Goal: Task Accomplishment & Management: Manage account settings

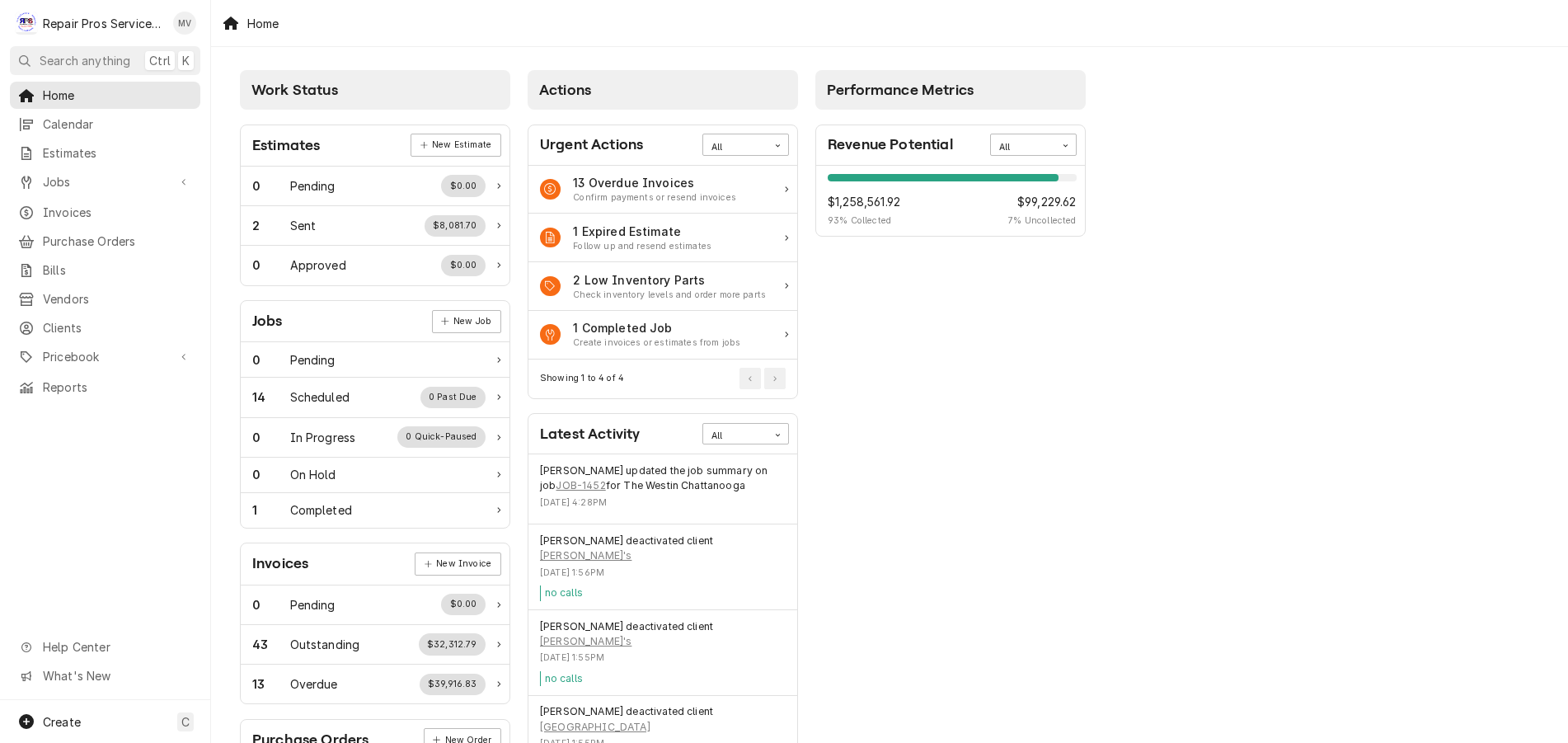
scroll to position [409, 0]
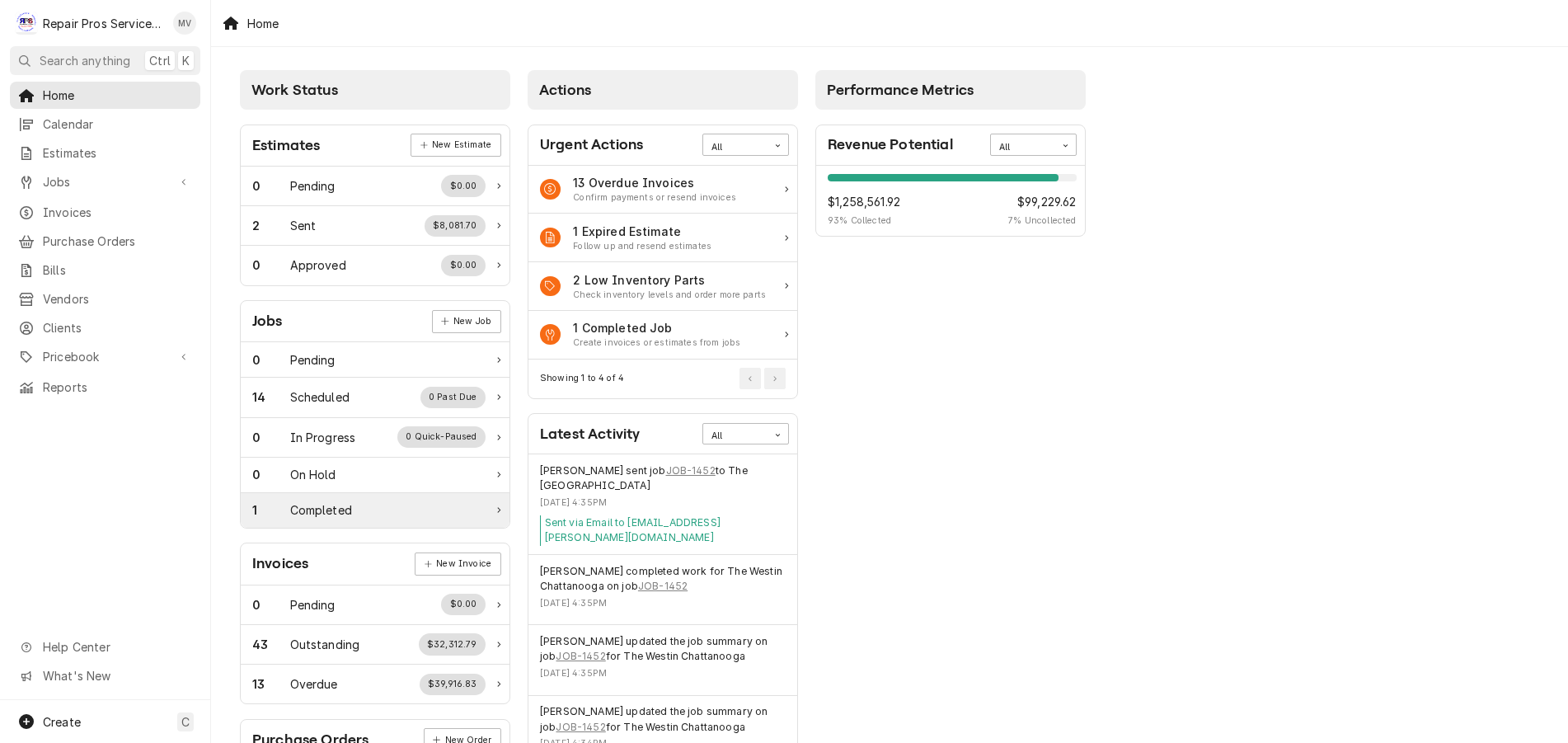
click at [286, 508] on div "1" at bounding box center [271, 509] width 38 height 17
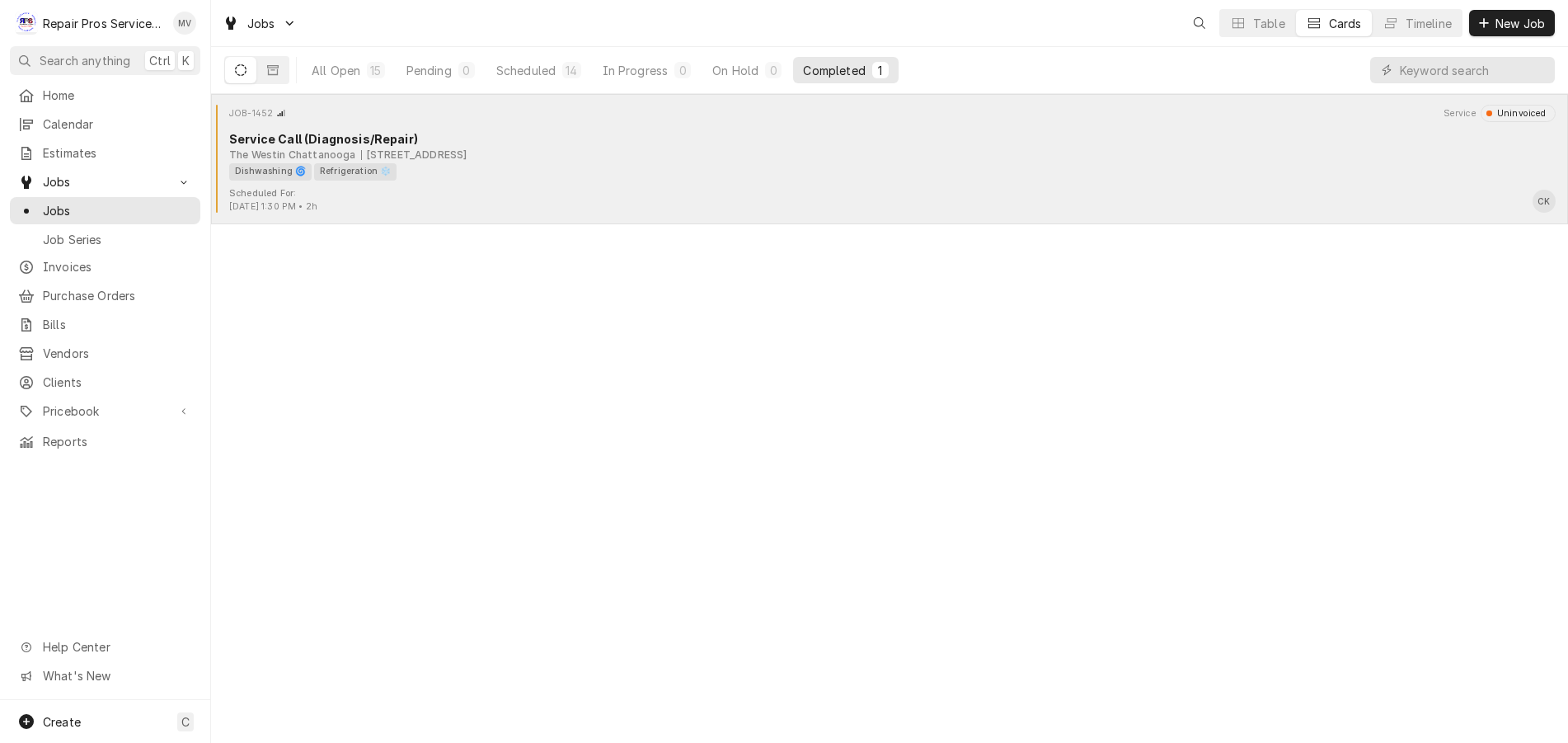
click at [480, 176] on div "Dishwashing 🌀 Refrigeration ❄️" at bounding box center [886, 171] width 1314 height 17
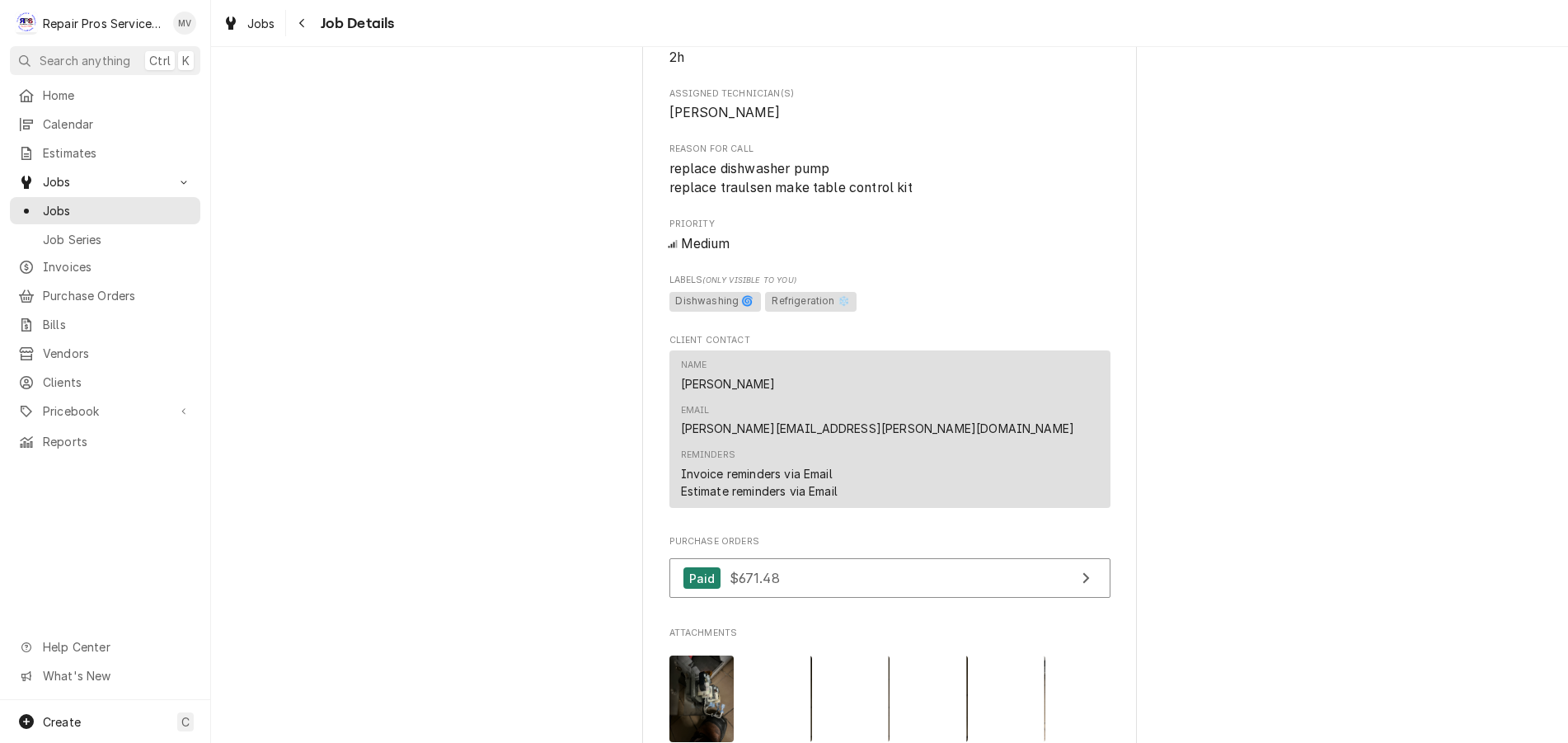
scroll to position [1154, 0]
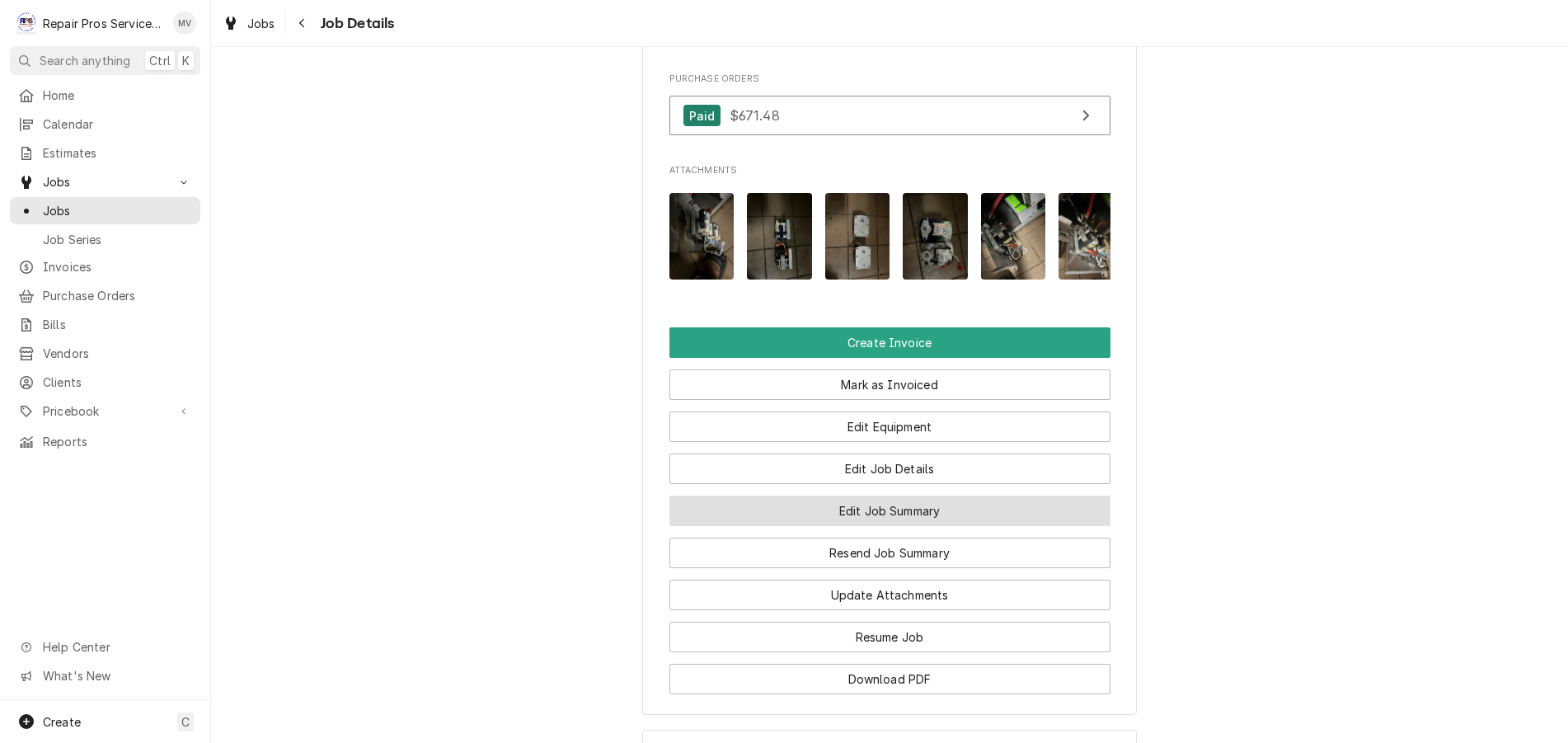
click at [864, 496] on button "Edit Job Summary" at bounding box center [890, 511] width 441 height 31
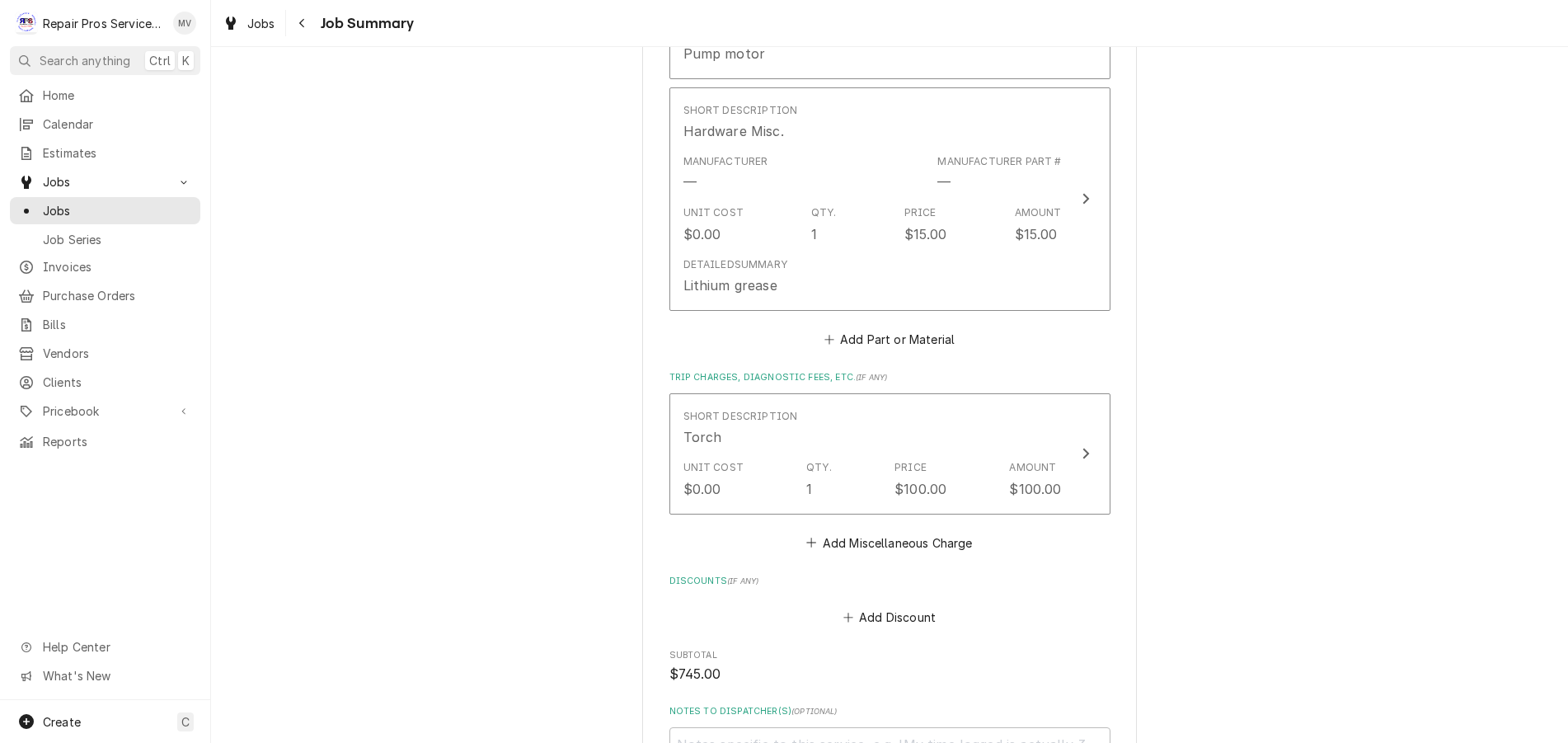
scroll to position [2391, 0]
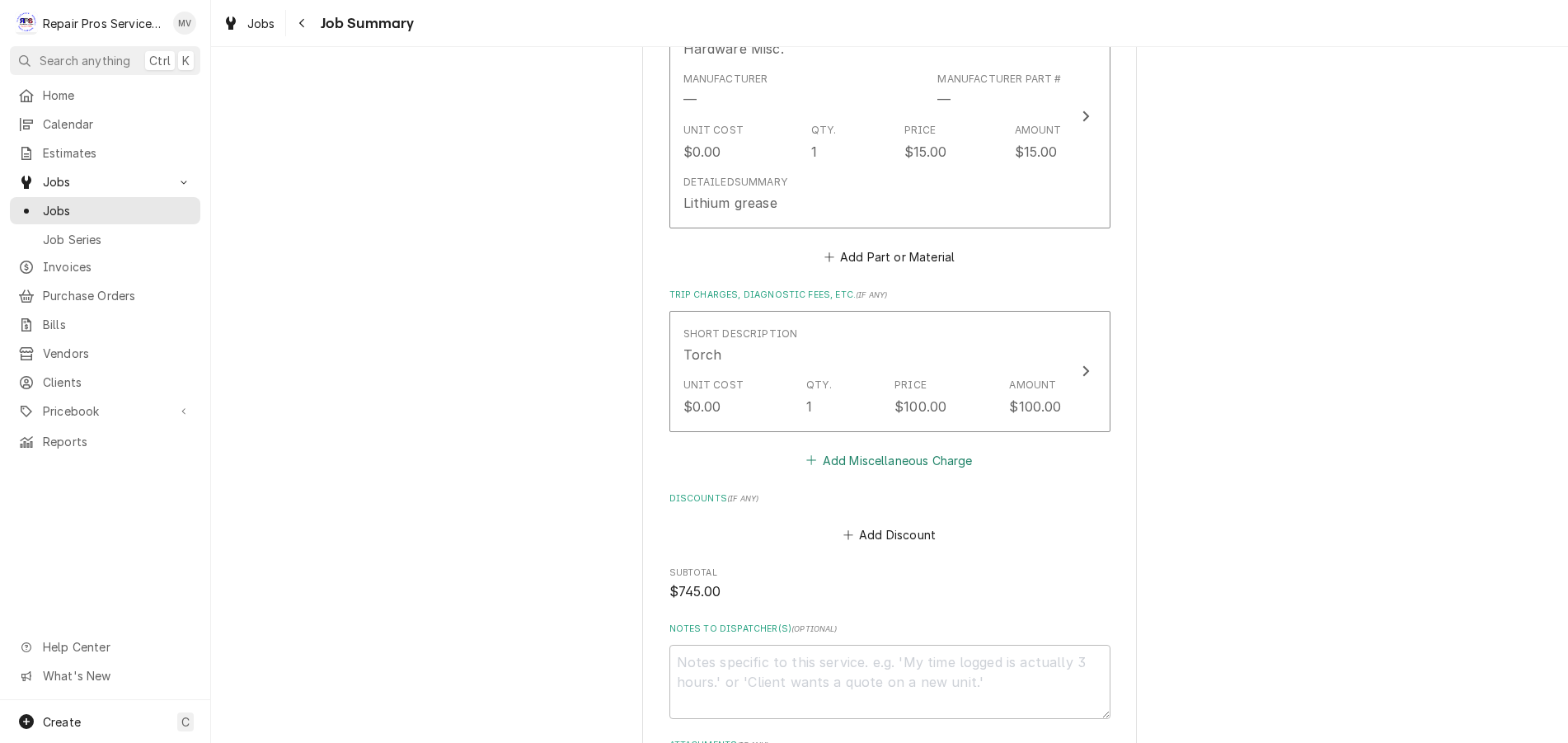
click at [841, 457] on button "Add Miscellaneous Charge" at bounding box center [889, 459] width 171 height 23
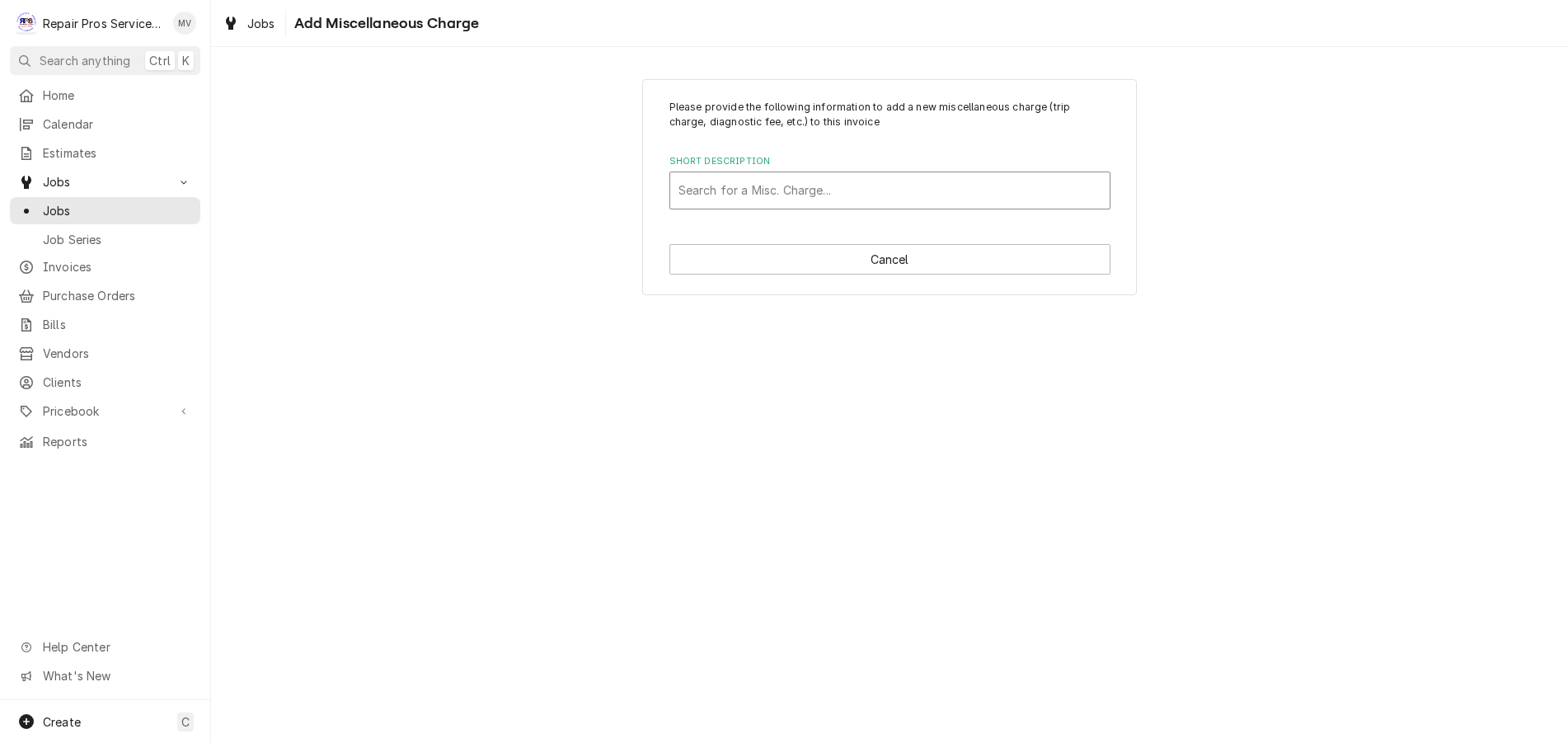
click at [742, 188] on div "Short Description" at bounding box center [890, 190] width 423 height 30
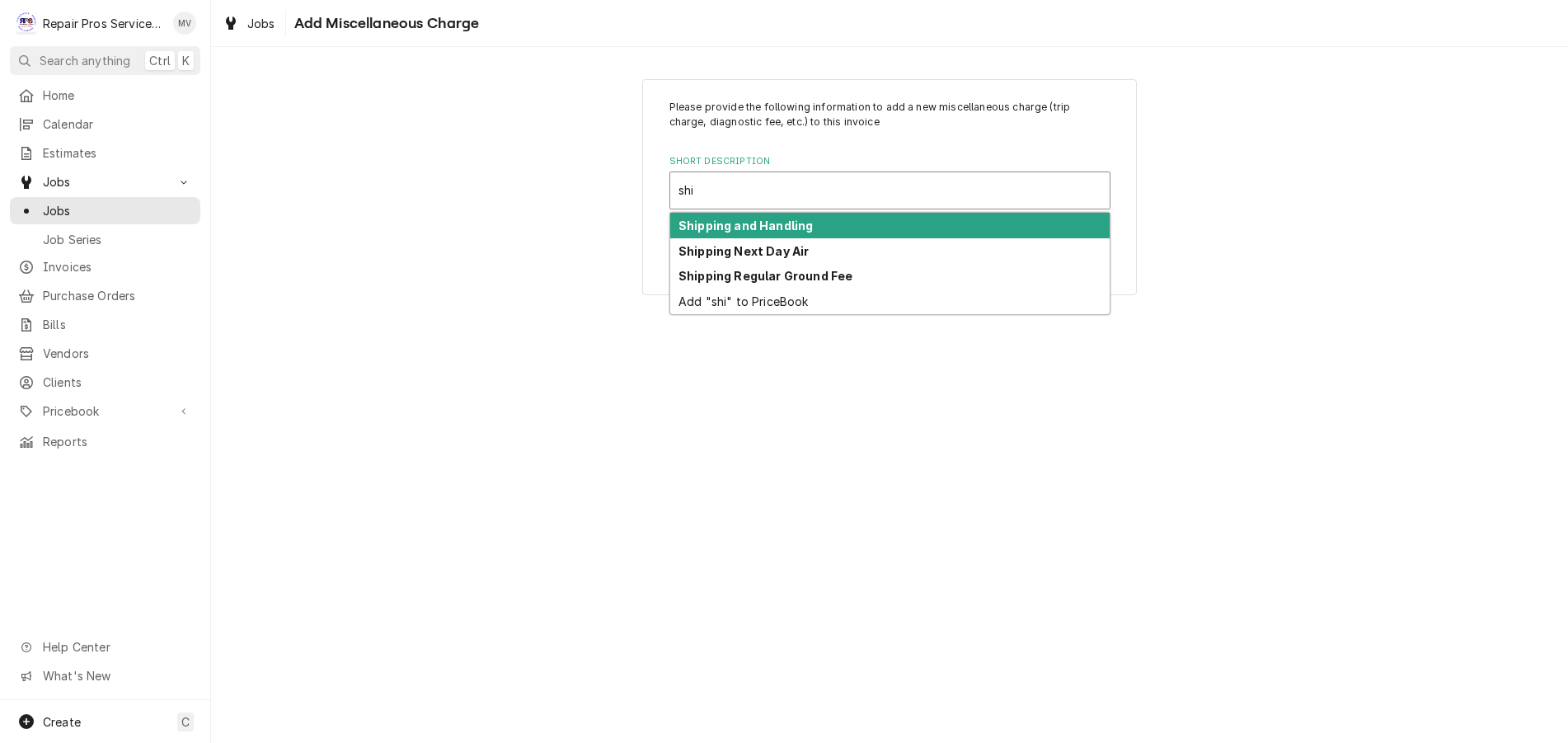
type input "ship"
click at [755, 222] on strong "Shipping and Handling" at bounding box center [746, 225] width 134 height 14
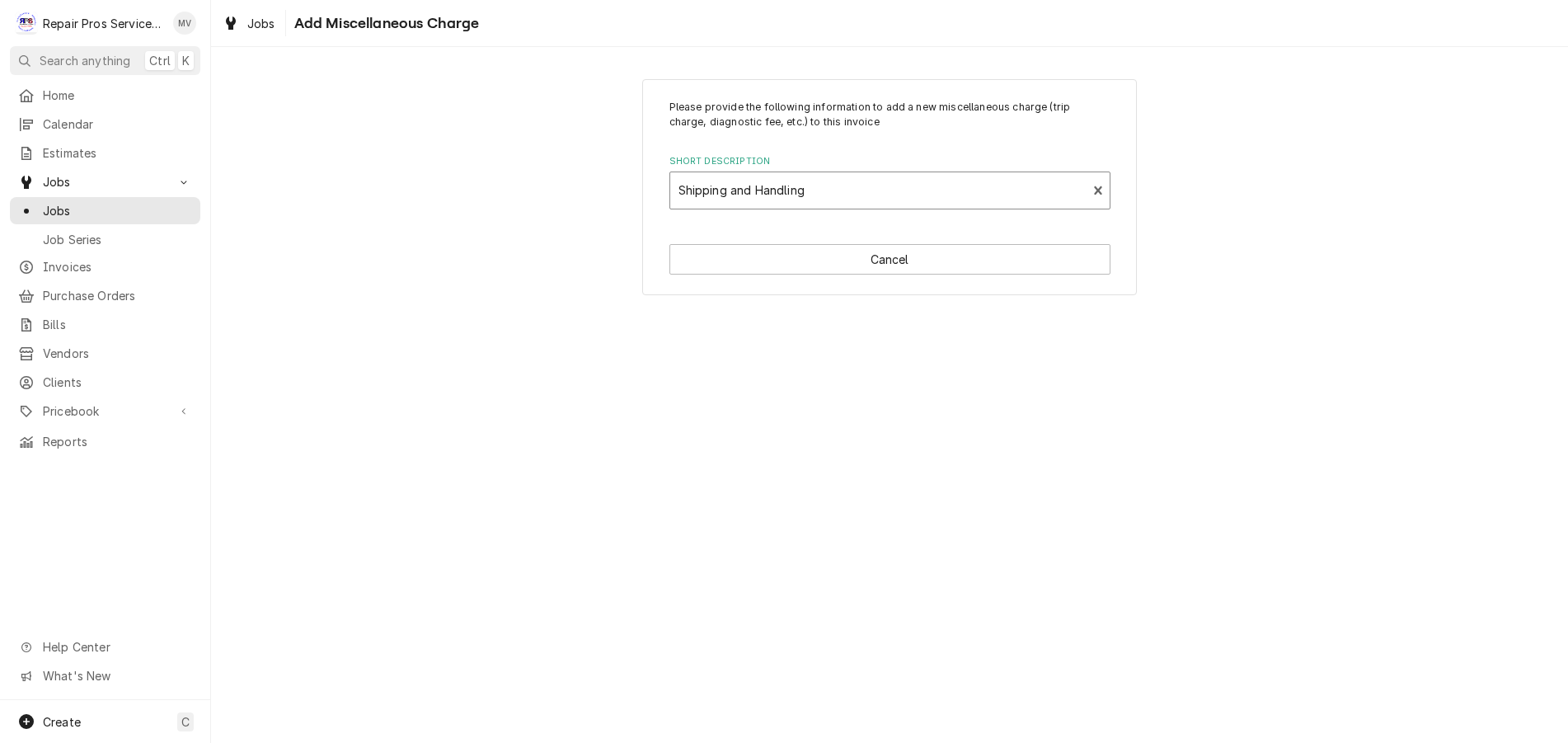
type textarea "x"
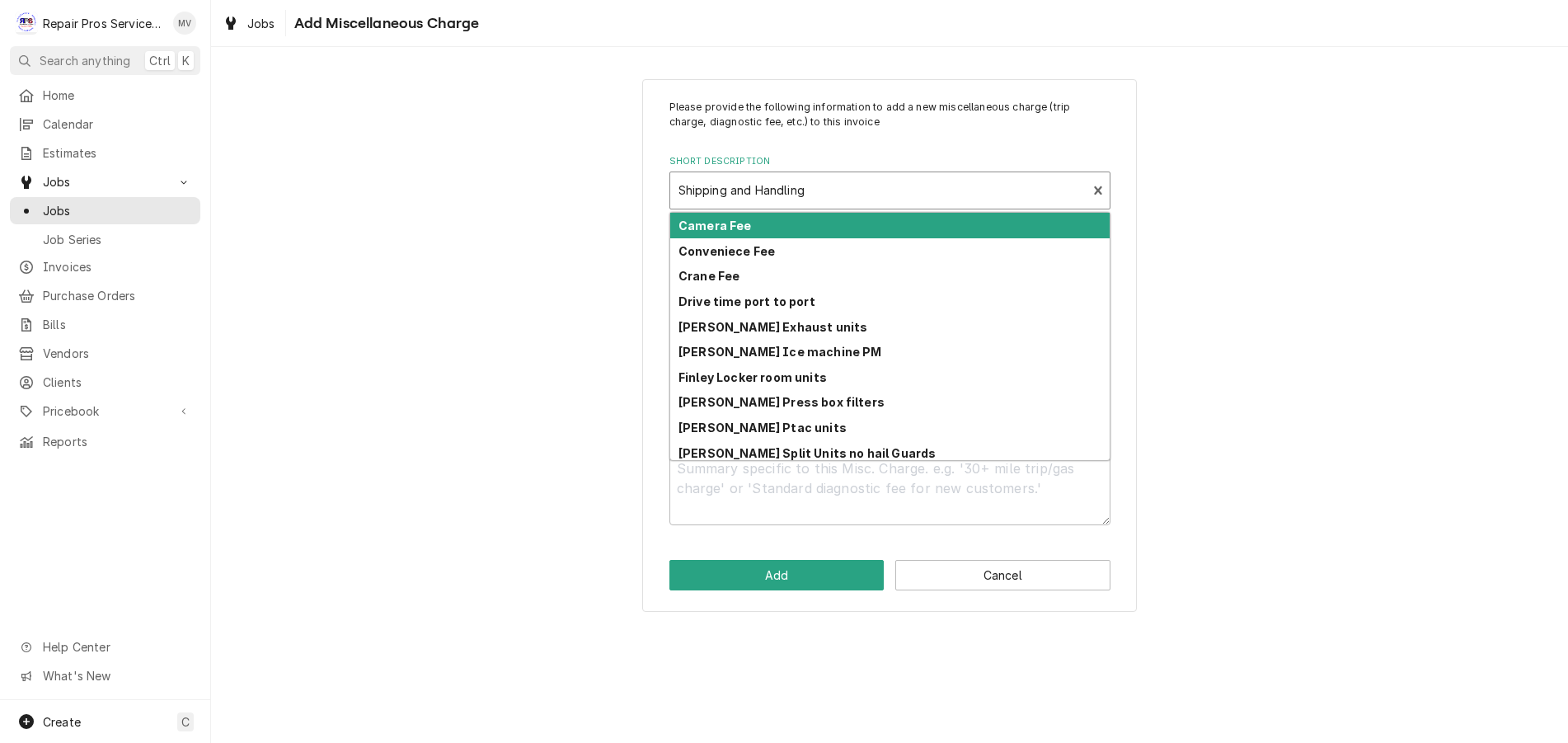
click at [765, 189] on div "Short Description" at bounding box center [879, 190] width 400 height 30
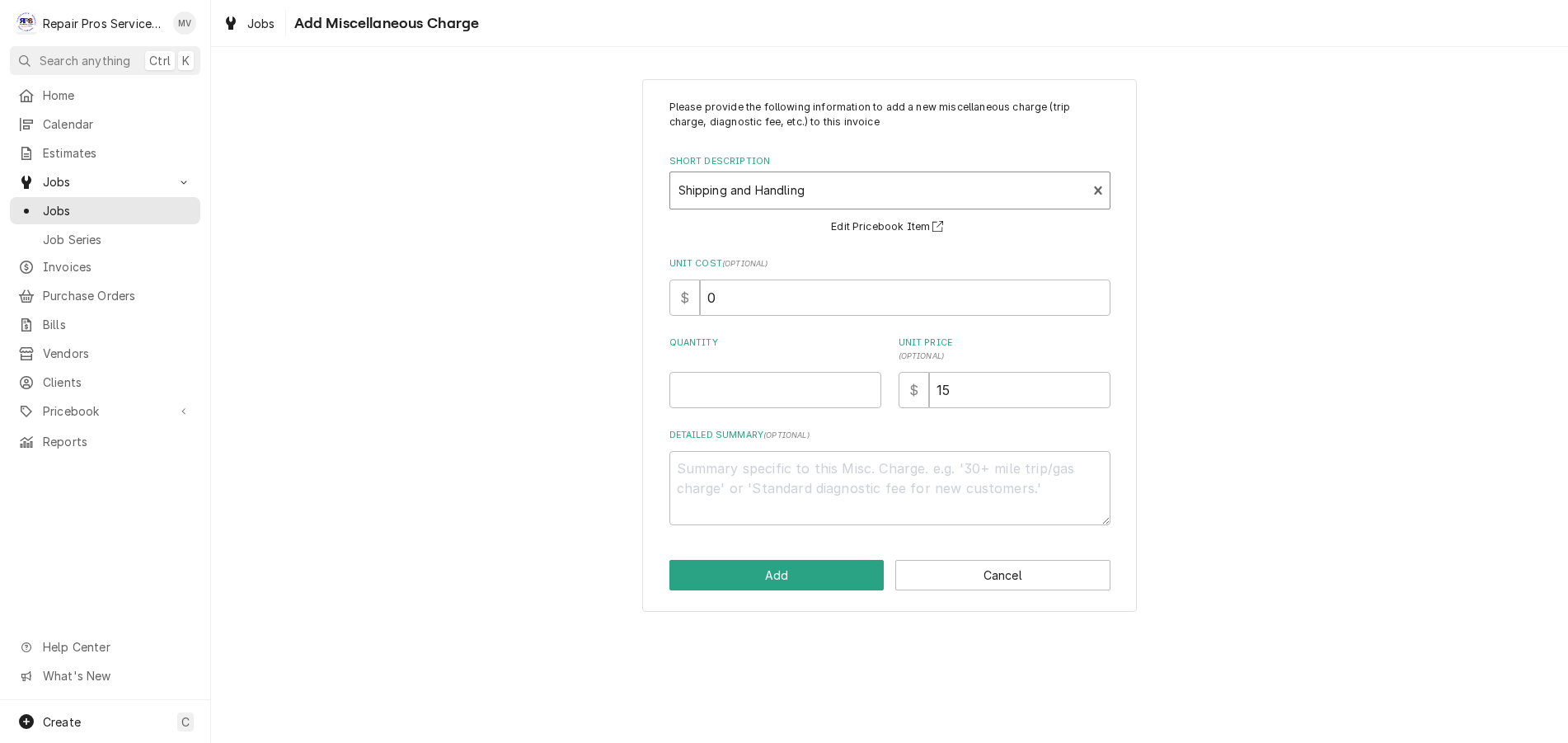
click at [812, 190] on div "Short Description" at bounding box center [879, 190] width 400 height 30
drag, startPoint x: 746, startPoint y: 297, endPoint x: 683, endPoint y: 294, distance: 63.1
click at [683, 294] on div "$ 0" at bounding box center [890, 297] width 441 height 36
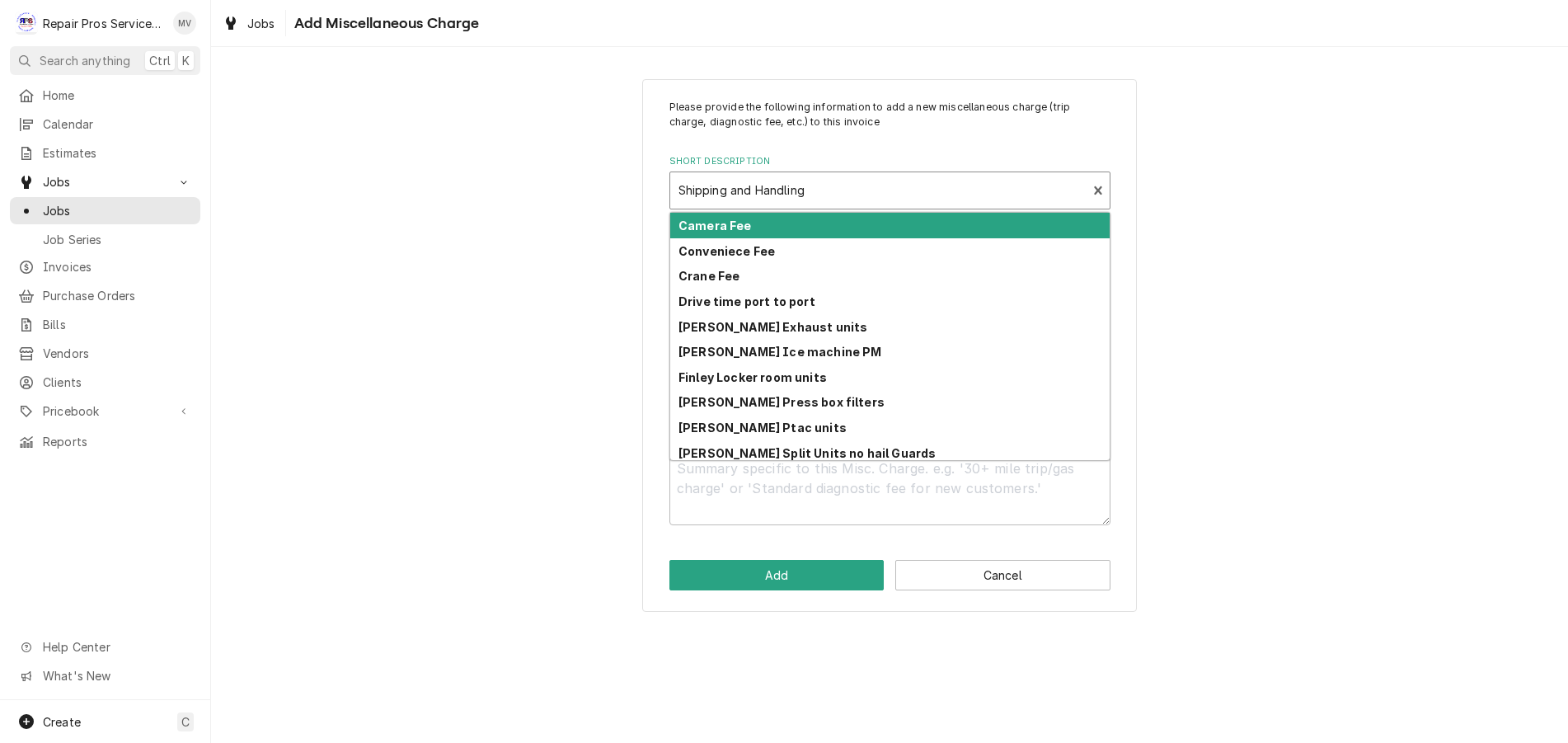
click at [810, 190] on div "Short Description" at bounding box center [879, 190] width 400 height 30
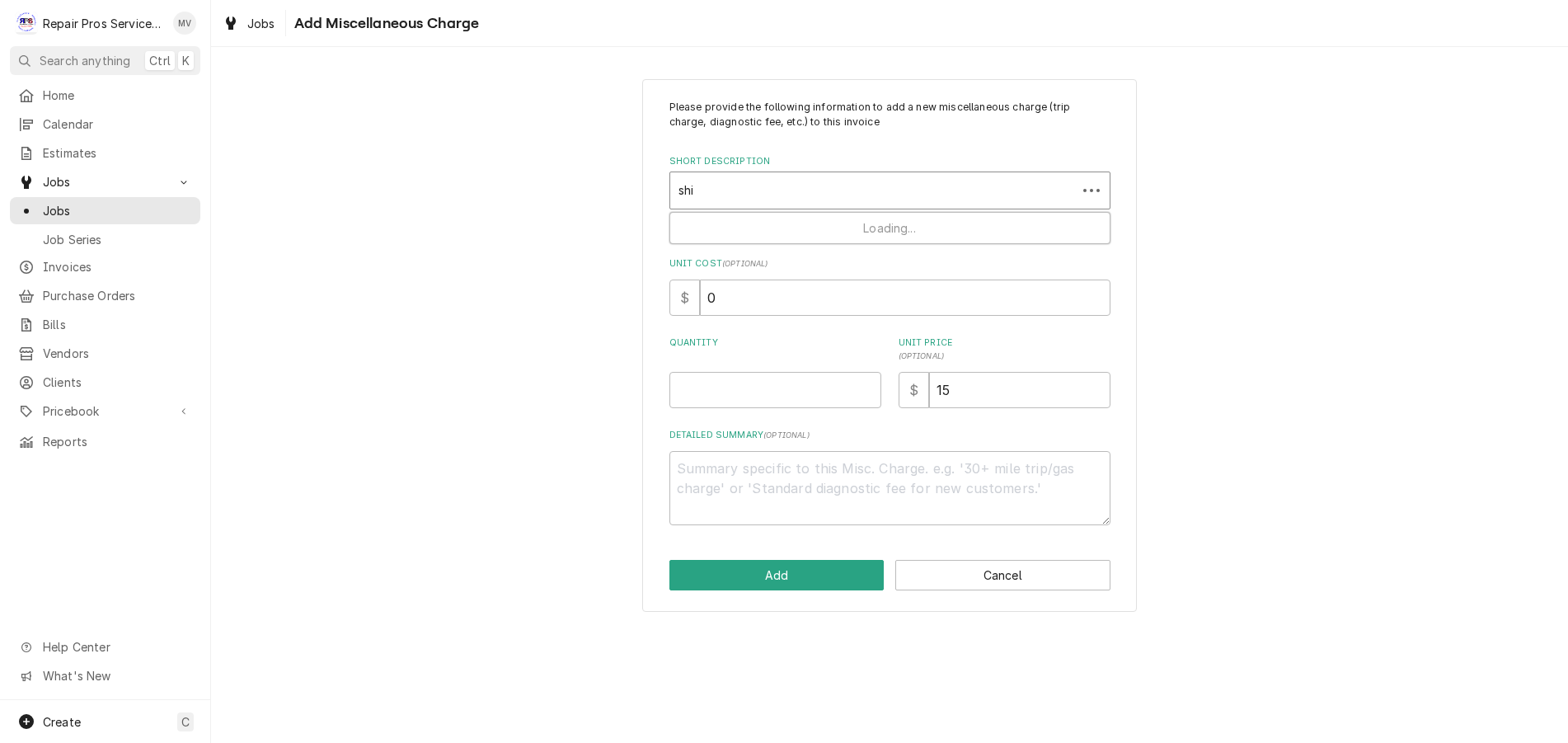
type input "ship"
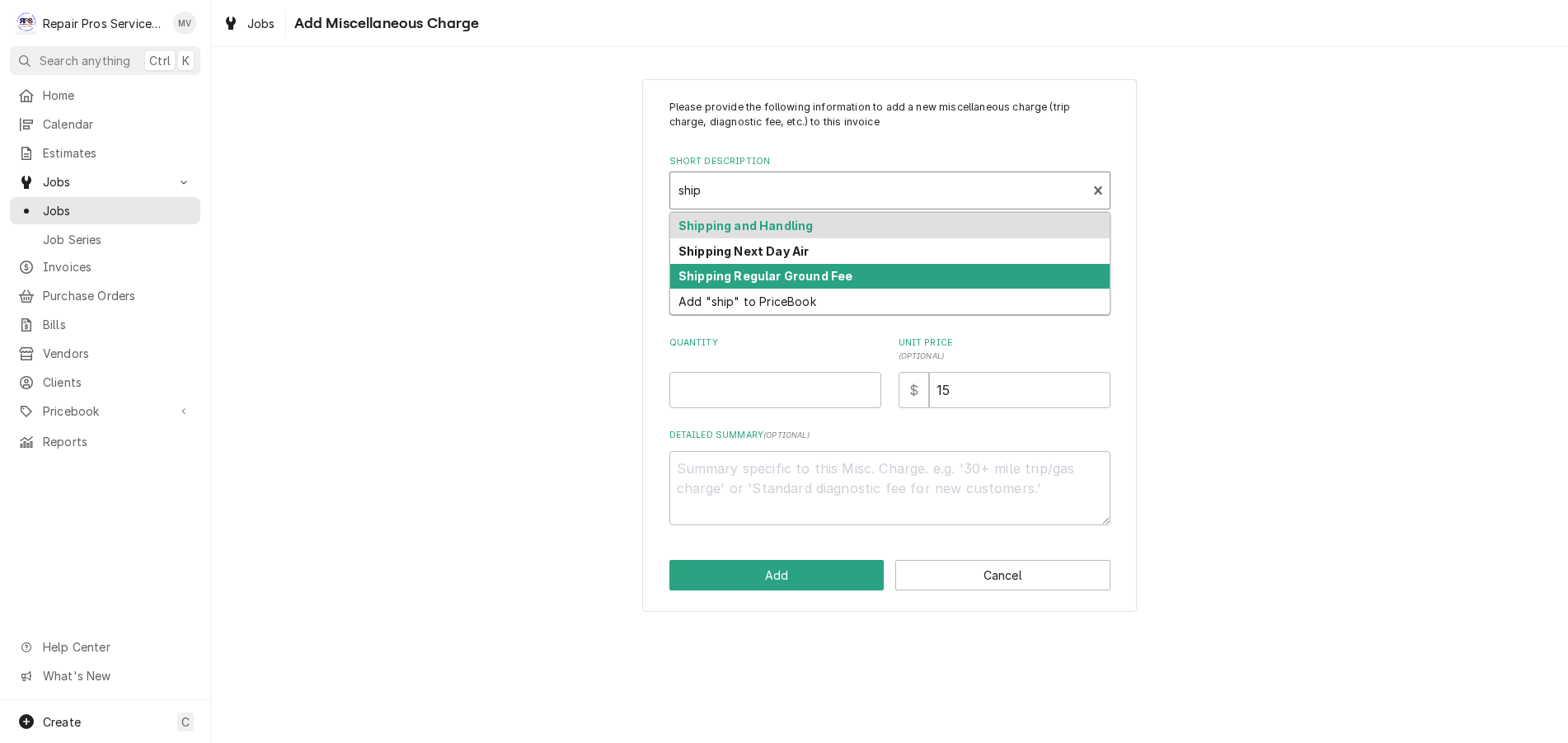
click at [809, 276] on strong "Shipping Regular Ground Fee" at bounding box center [765, 275] width 174 height 14
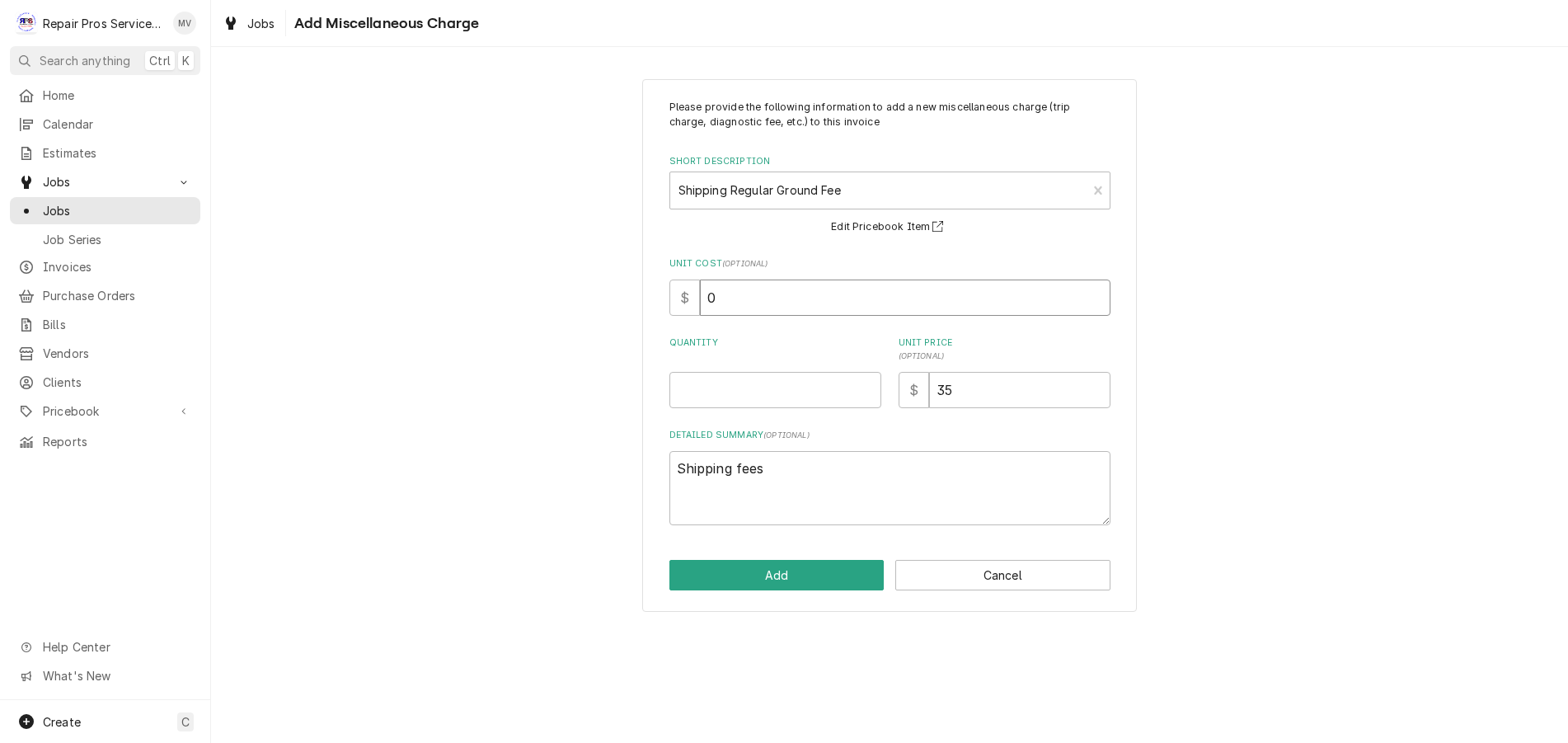
drag, startPoint x: 757, startPoint y: 299, endPoint x: 668, endPoint y: 297, distance: 89.0
click at [673, 304] on div "$ 0" at bounding box center [890, 297] width 441 height 36
type textarea "x"
type input "5"
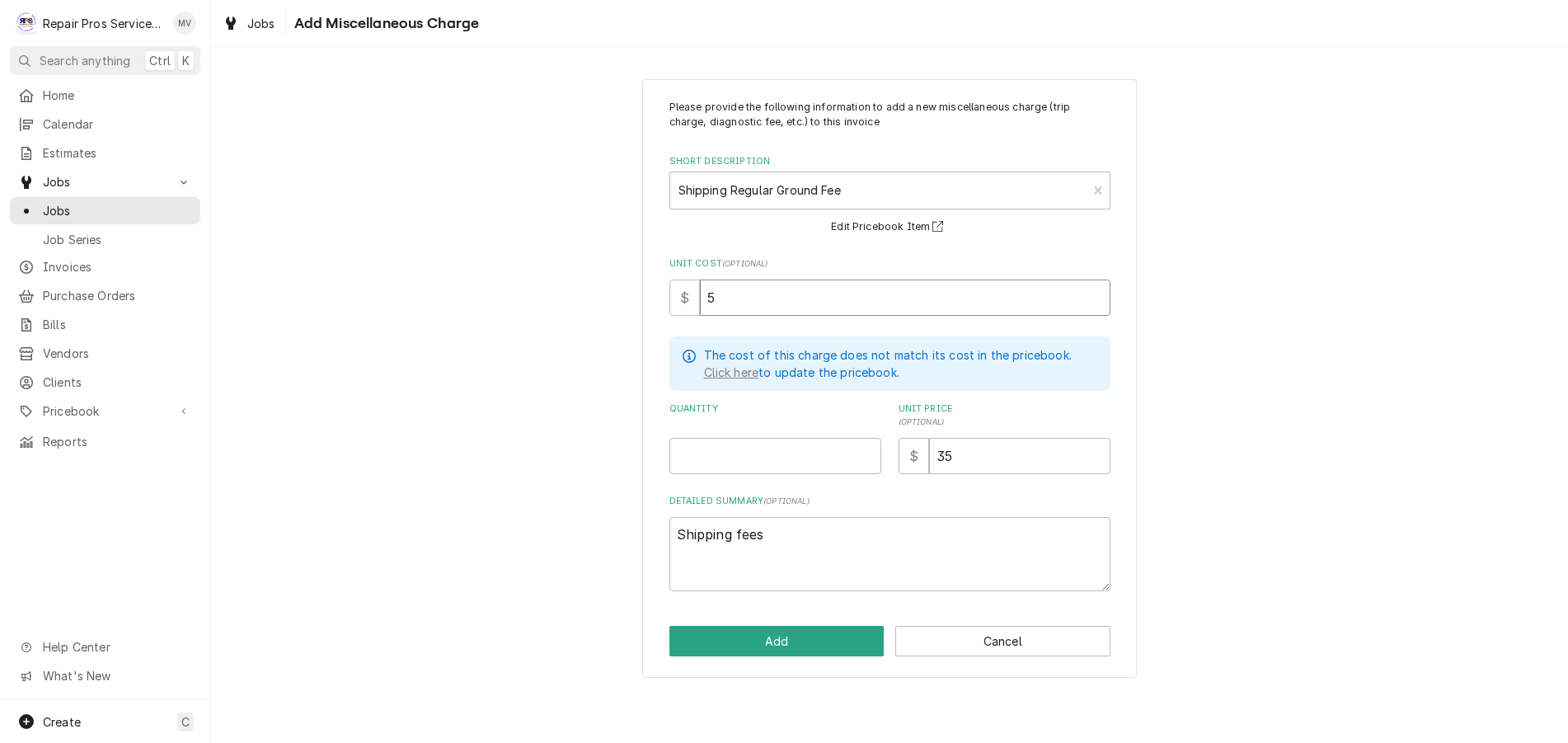
type textarea "x"
type input "55"
type textarea "x"
type input "55.0"
type textarea "x"
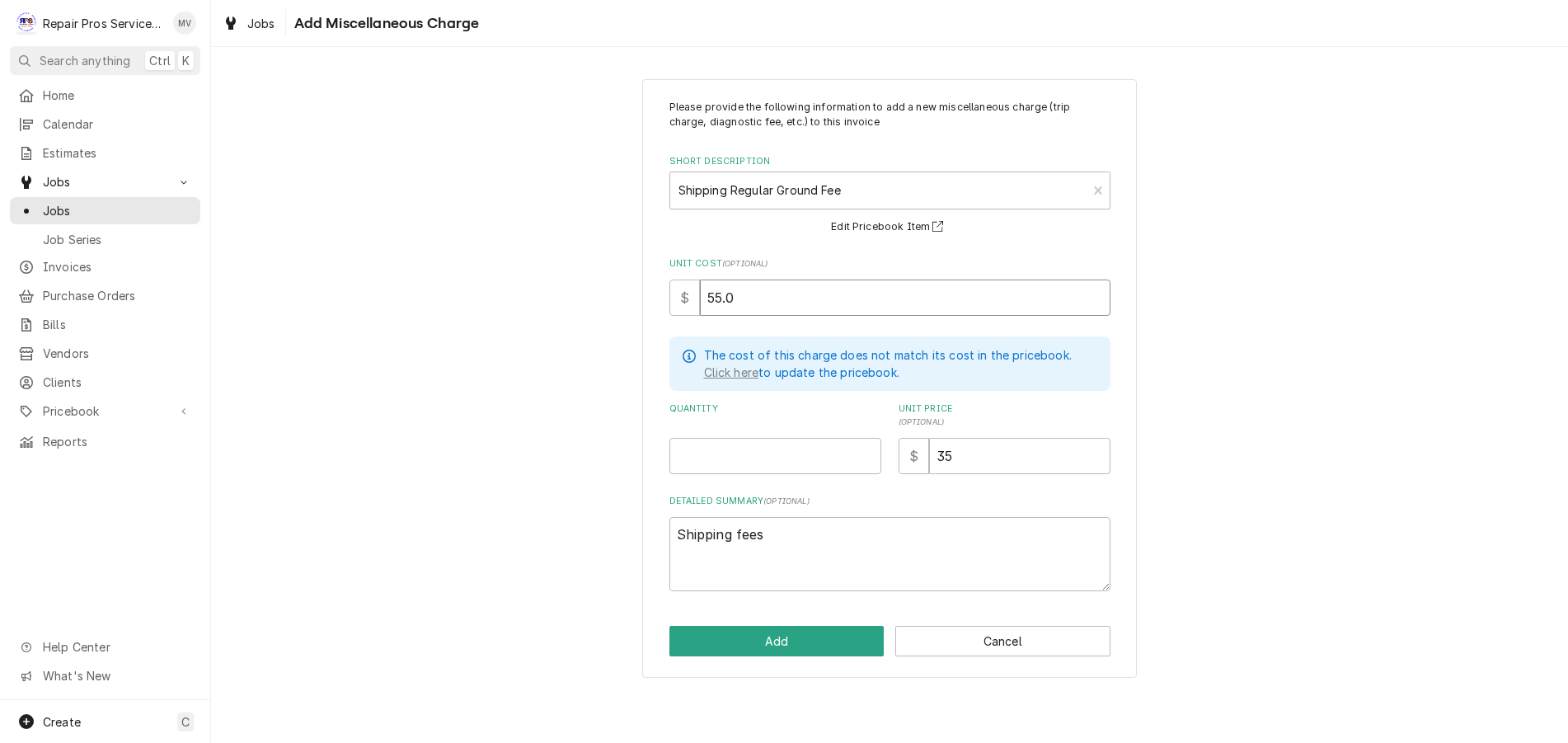
type input "55.00"
click at [708, 294] on input "55.00" at bounding box center [905, 297] width 410 height 36
type textarea "x"
type input "35.00"
click at [708, 450] on input "Quantity" at bounding box center [775, 456] width 212 height 36
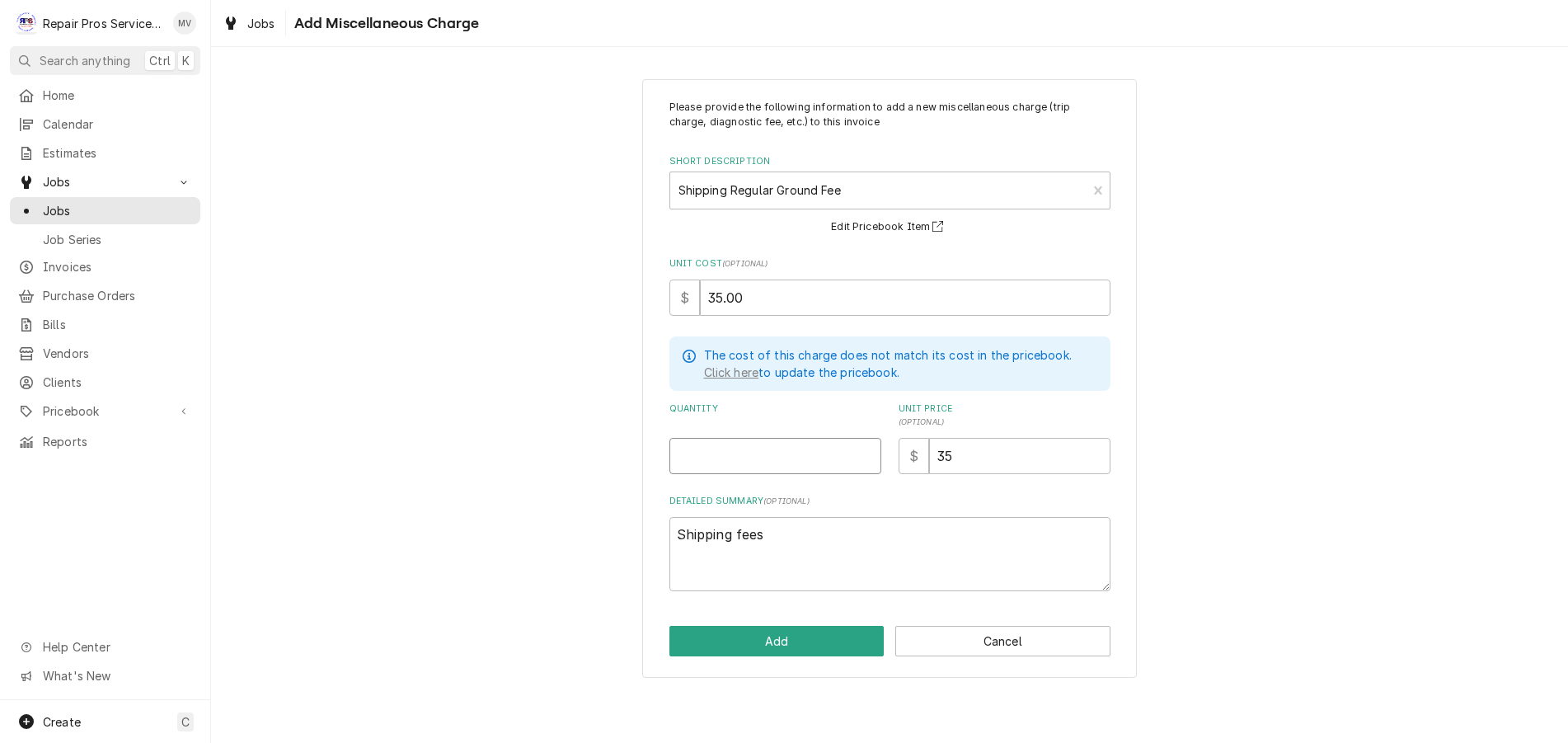
type textarea "x"
type input "1"
click at [768, 634] on button "Add" at bounding box center [776, 642] width 215 height 31
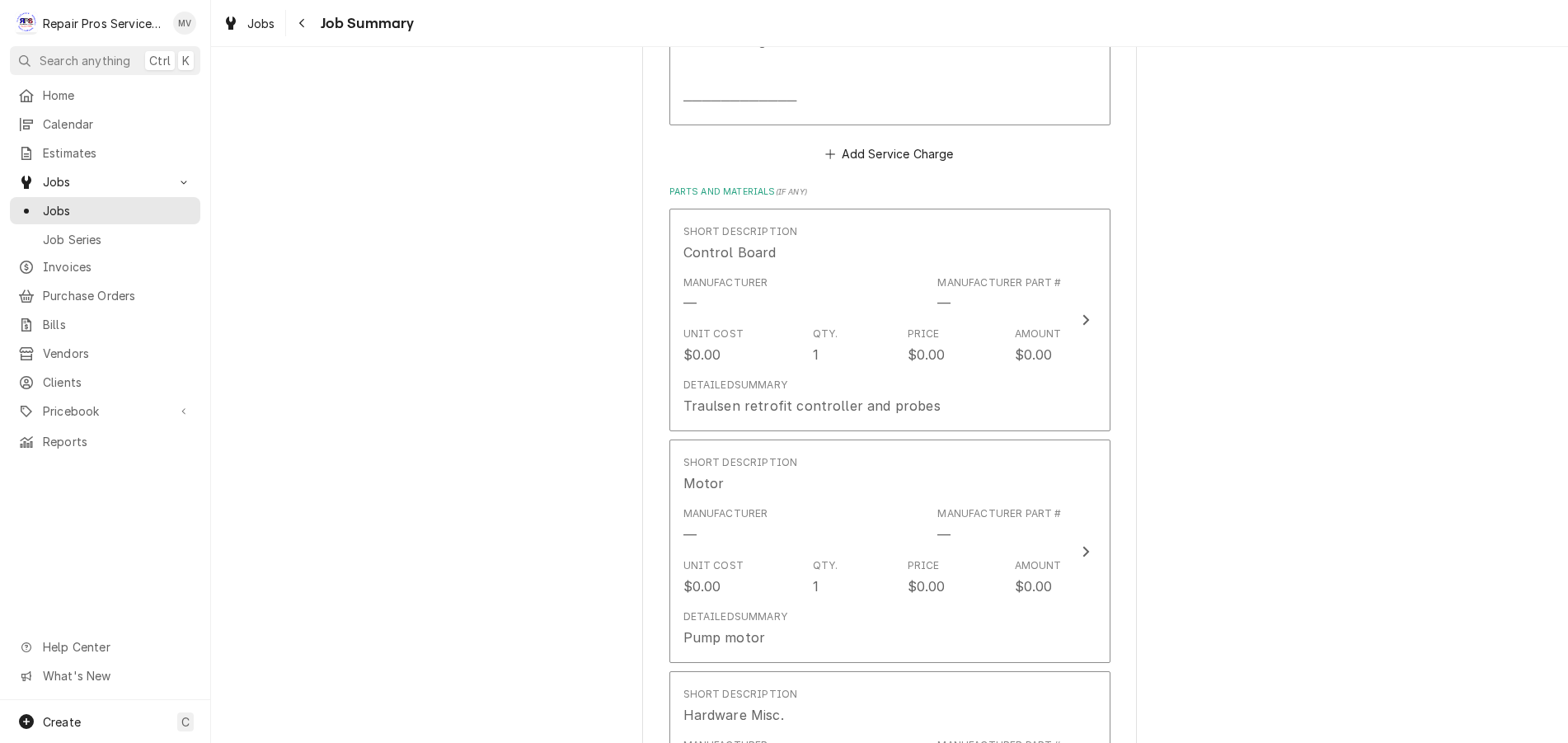
scroll to position [1751, 0]
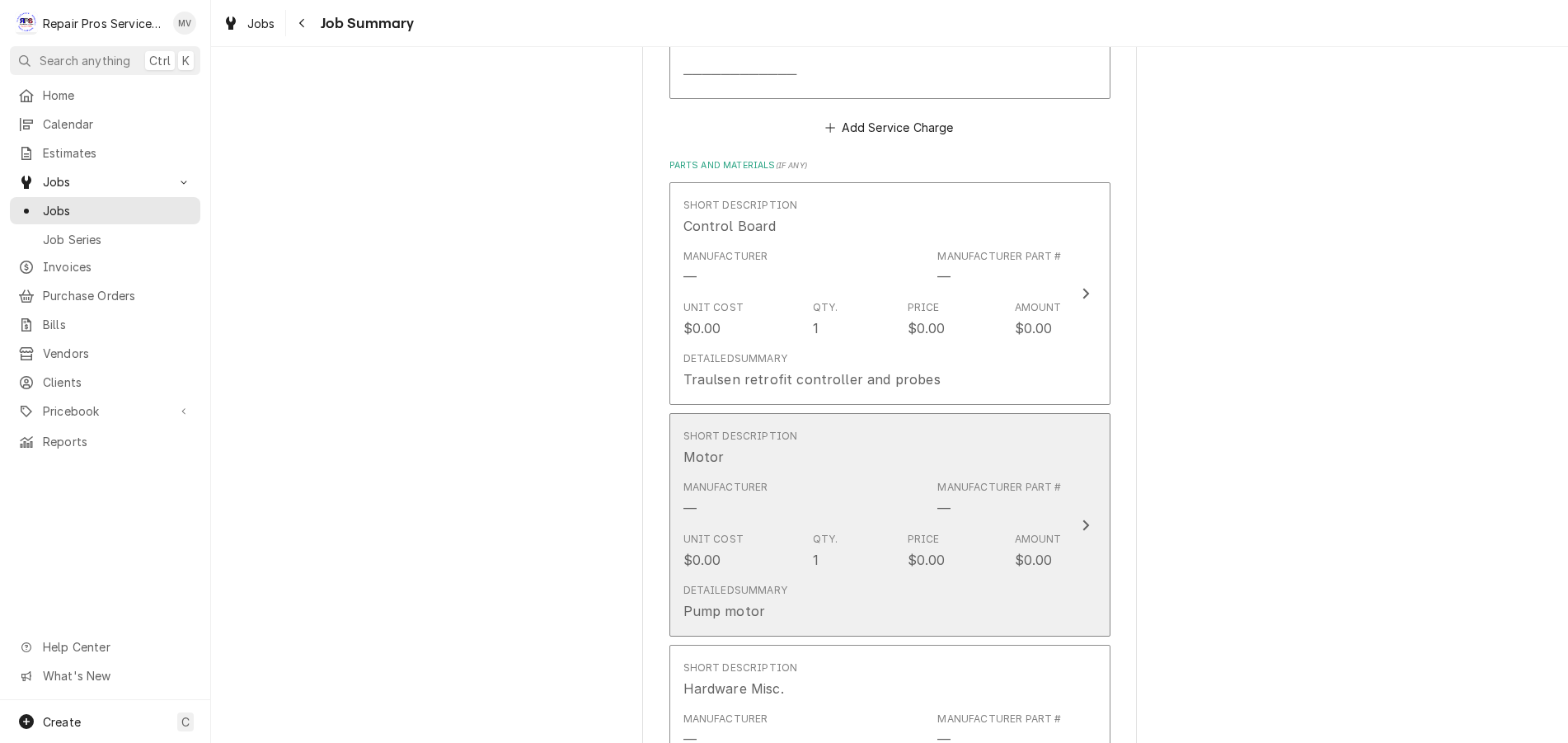
click at [1082, 522] on icon "Update Line Item" at bounding box center [1085, 525] width 6 height 11
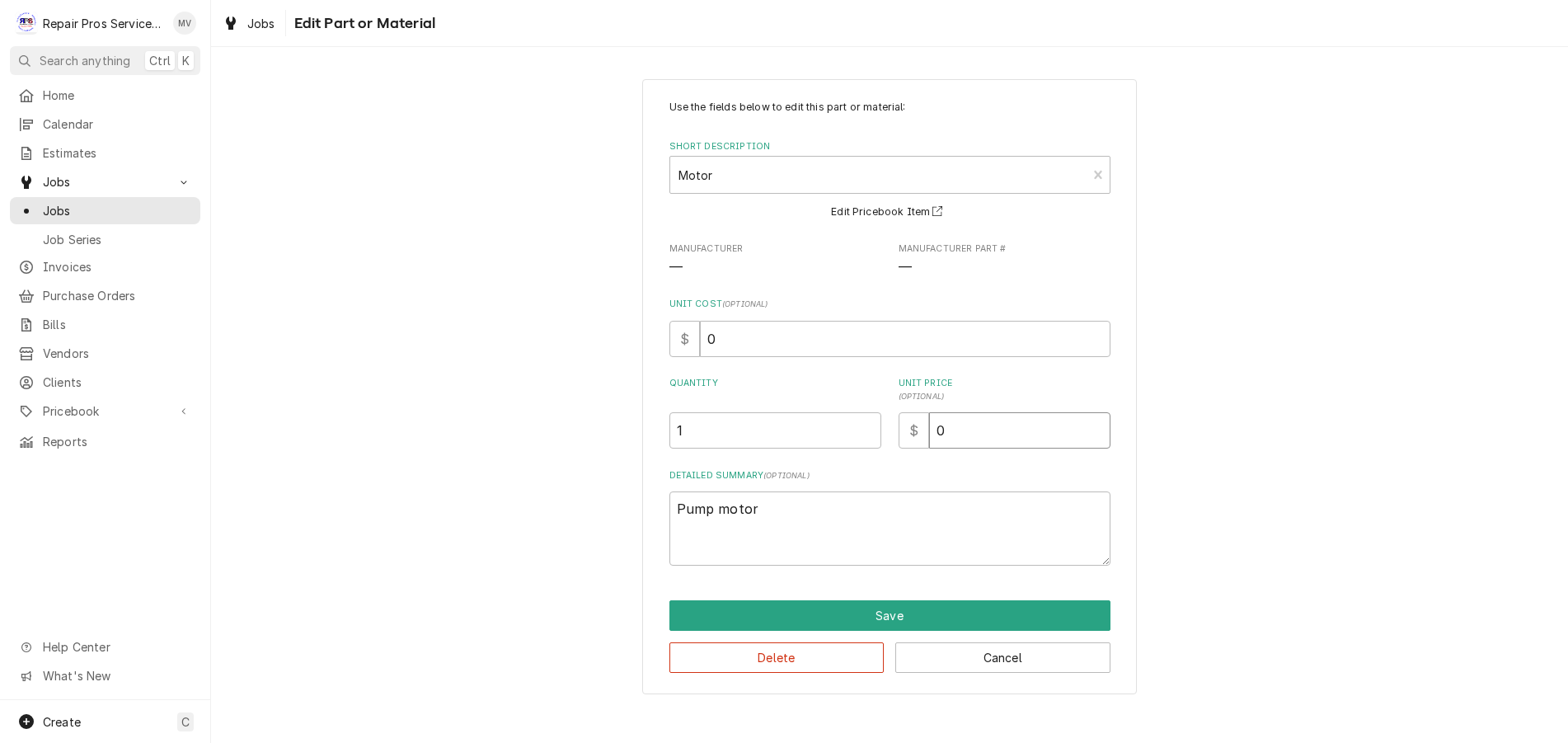
drag, startPoint x: 934, startPoint y: 430, endPoint x: 874, endPoint y: 420, distance: 60.8
click at [891, 424] on div "Quantity 1 Unit Price ( optional ) $ 0" at bounding box center [890, 412] width 441 height 72
type textarea "x"
type input "4"
type textarea "x"
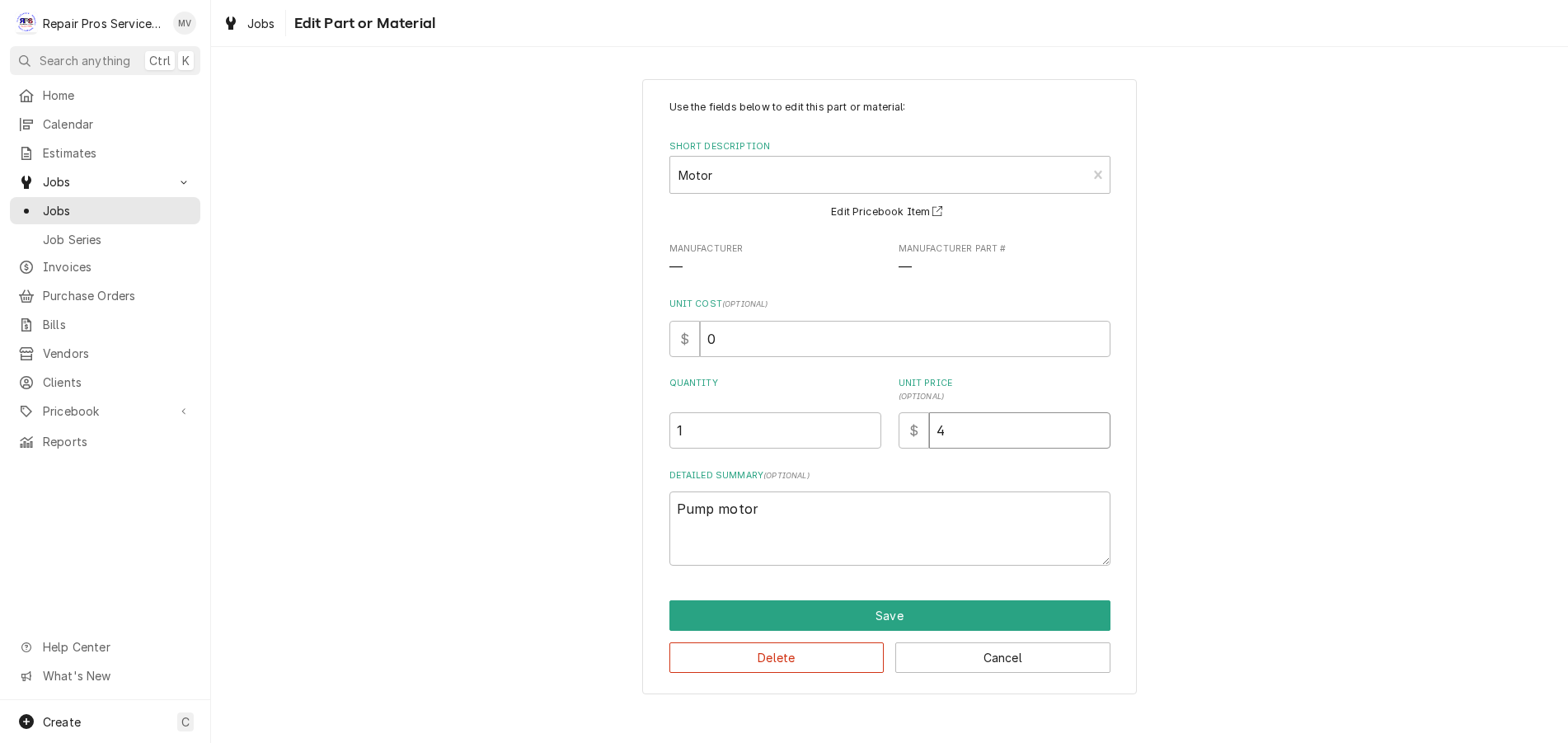
type input "45"
type textarea "x"
type input "455"
type textarea "x"
type input "455.5"
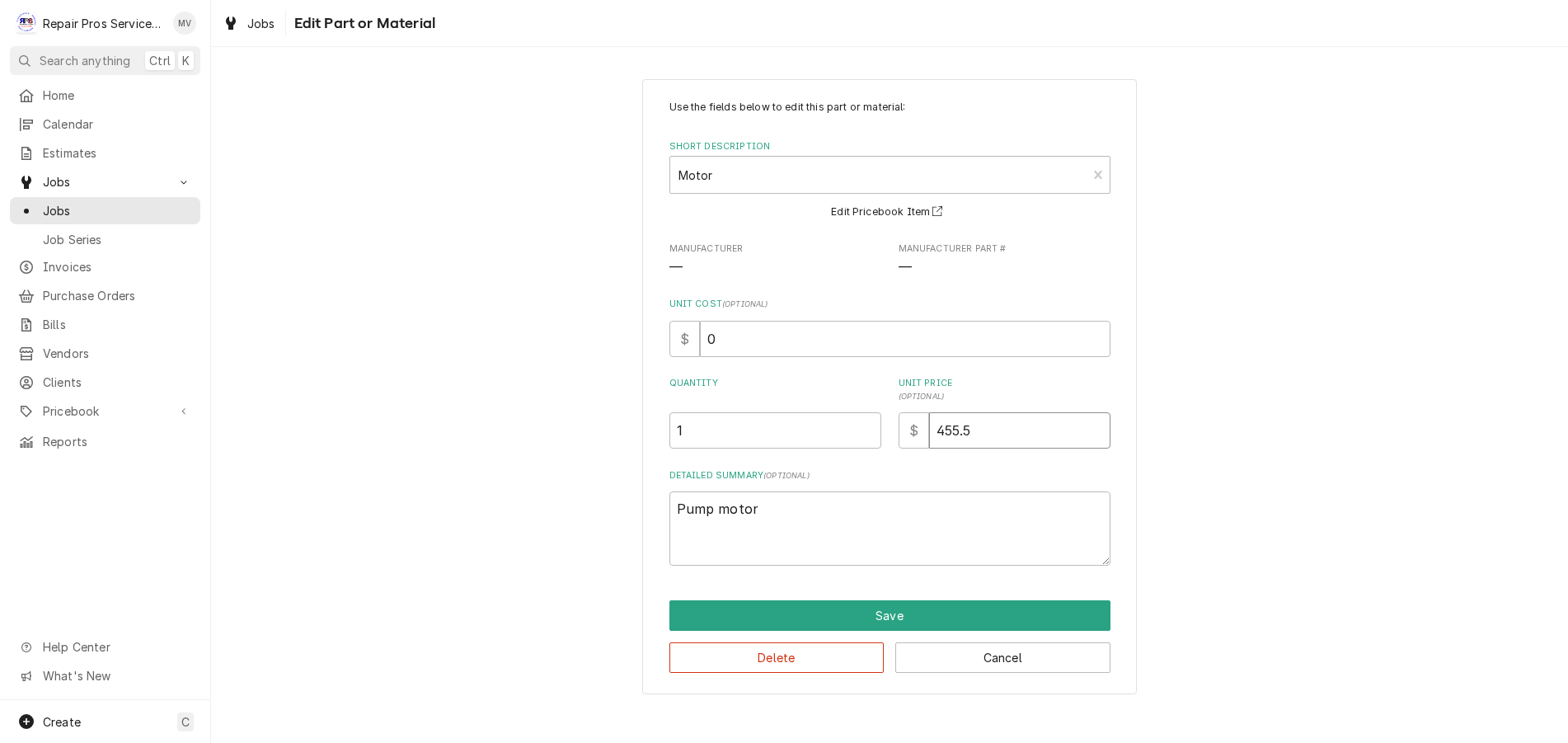
type textarea "x"
type input "455.55"
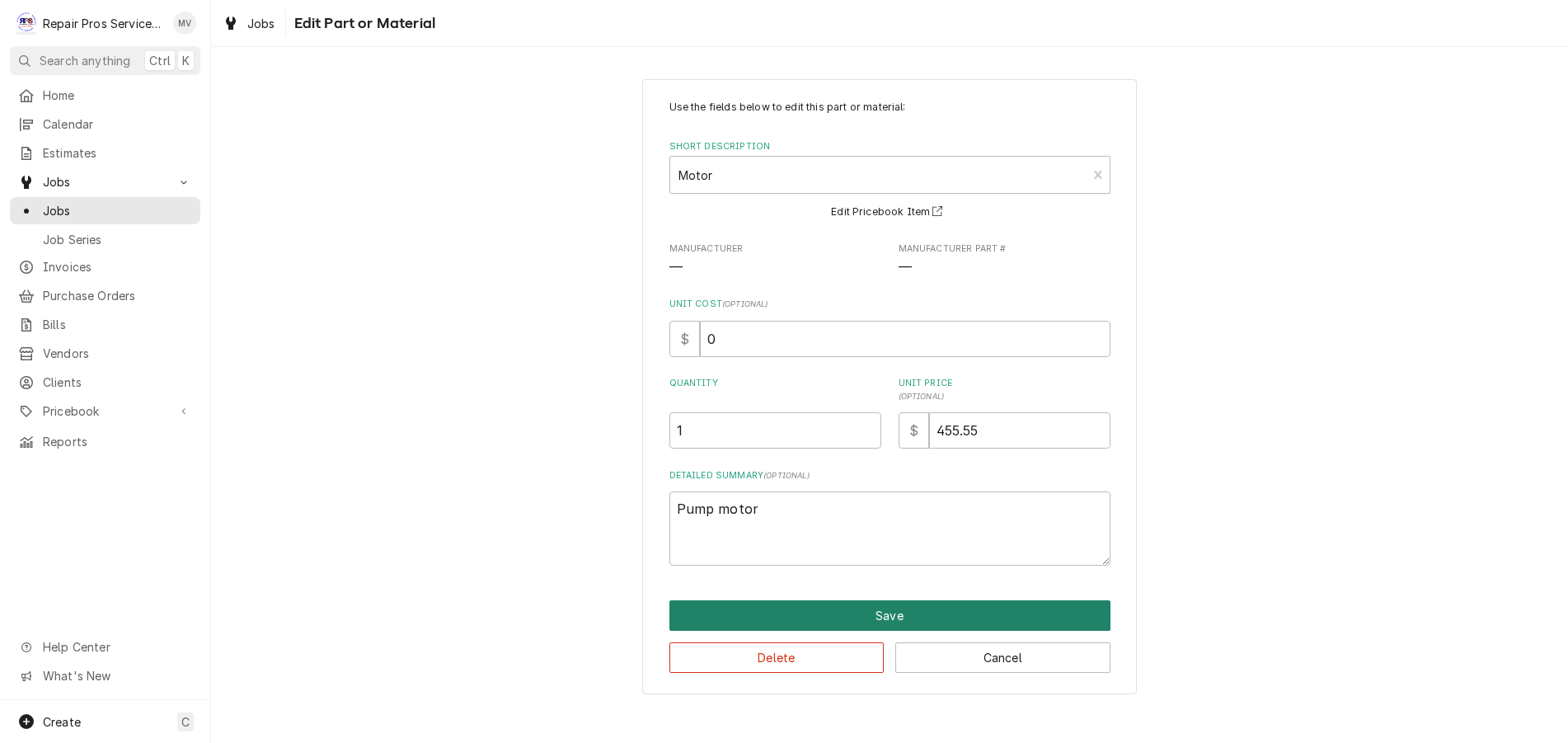
click at [902, 608] on button "Save" at bounding box center [890, 615] width 441 height 31
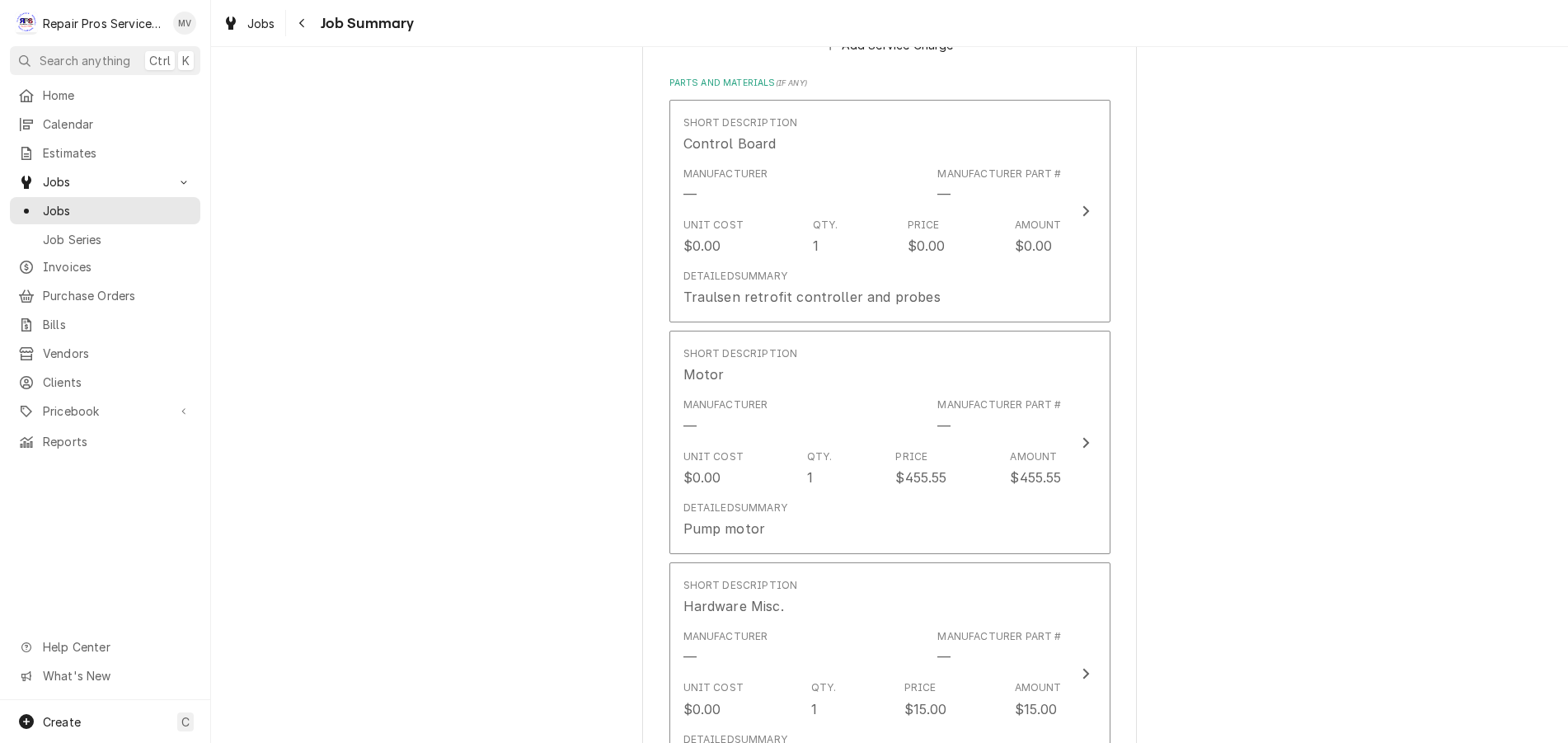
scroll to position [1751, 0]
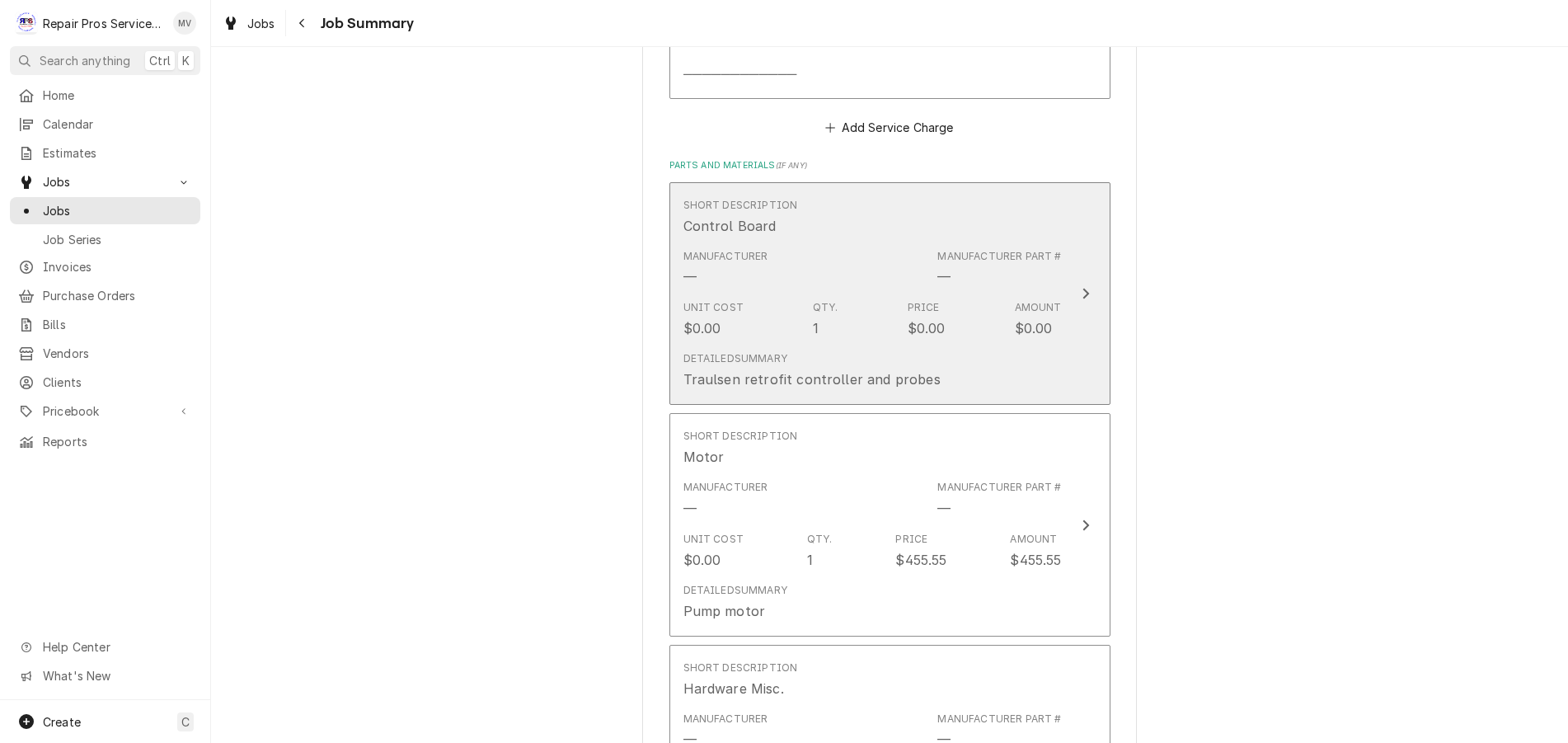
click at [1091, 337] on button "Short Description Control Board Manufacturer — Manufacturer Part # — Unit Cost …" at bounding box center [890, 294] width 441 height 224
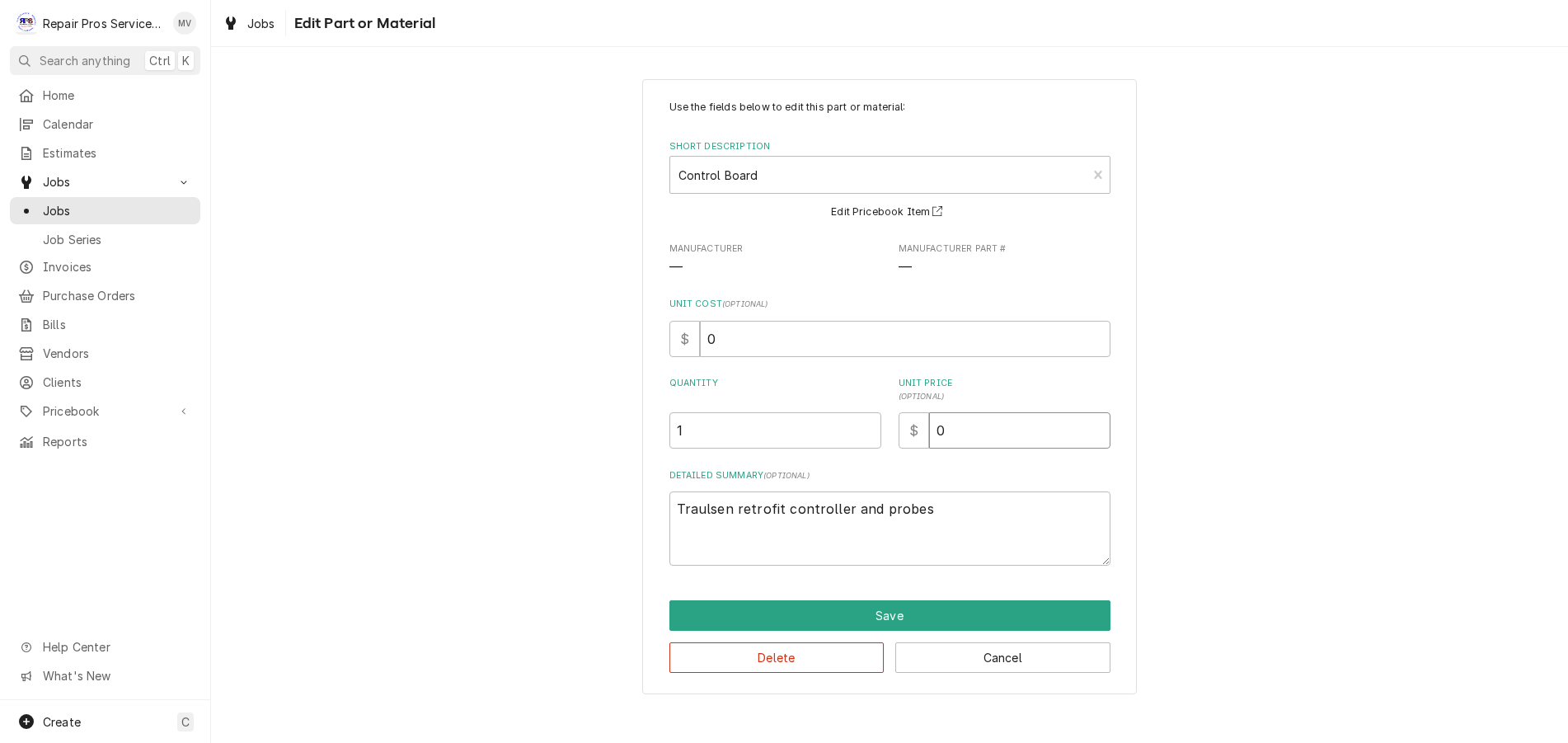
drag, startPoint x: 964, startPoint y: 435, endPoint x: 894, endPoint y: 439, distance: 70.1
click at [894, 438] on div "Quantity 1 Unit Price ( optional ) $ 0" at bounding box center [890, 412] width 441 height 72
type textarea "x"
type input "5"
type textarea "x"
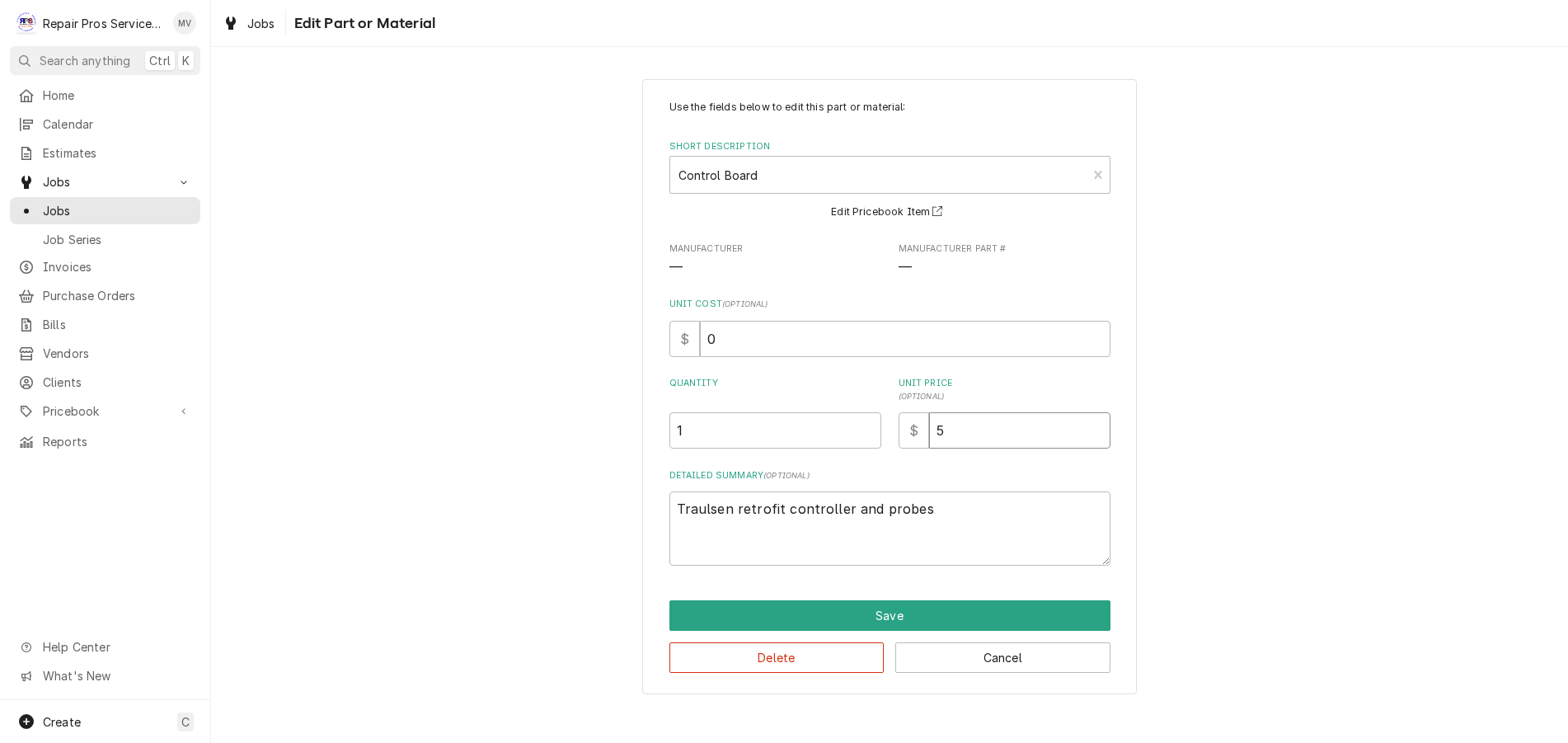
type input "56"
type textarea "x"
type input "565"
type textarea "x"
type input "565.5"
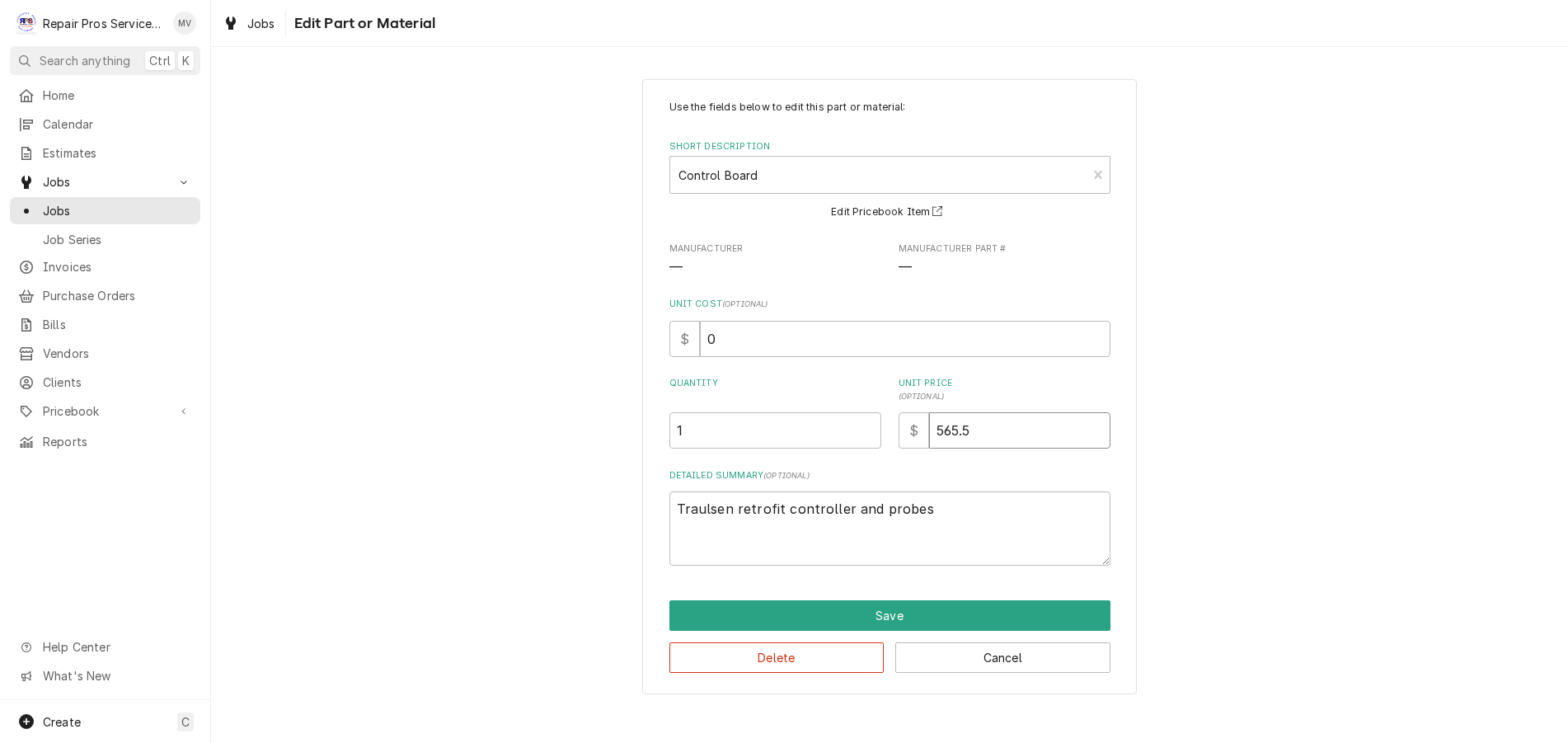
type textarea "x"
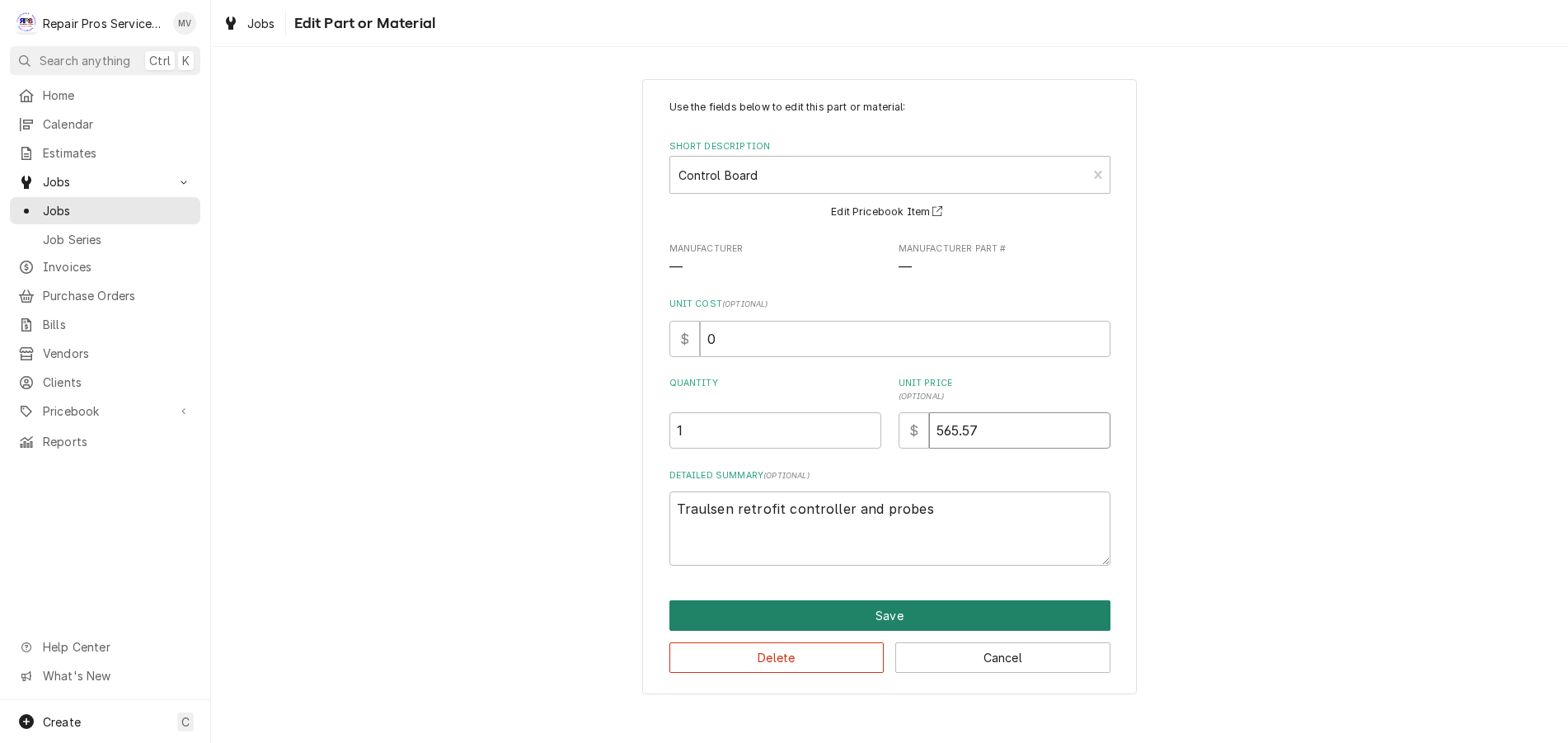
type input "565.57"
click at [907, 611] on button "Save" at bounding box center [890, 615] width 441 height 31
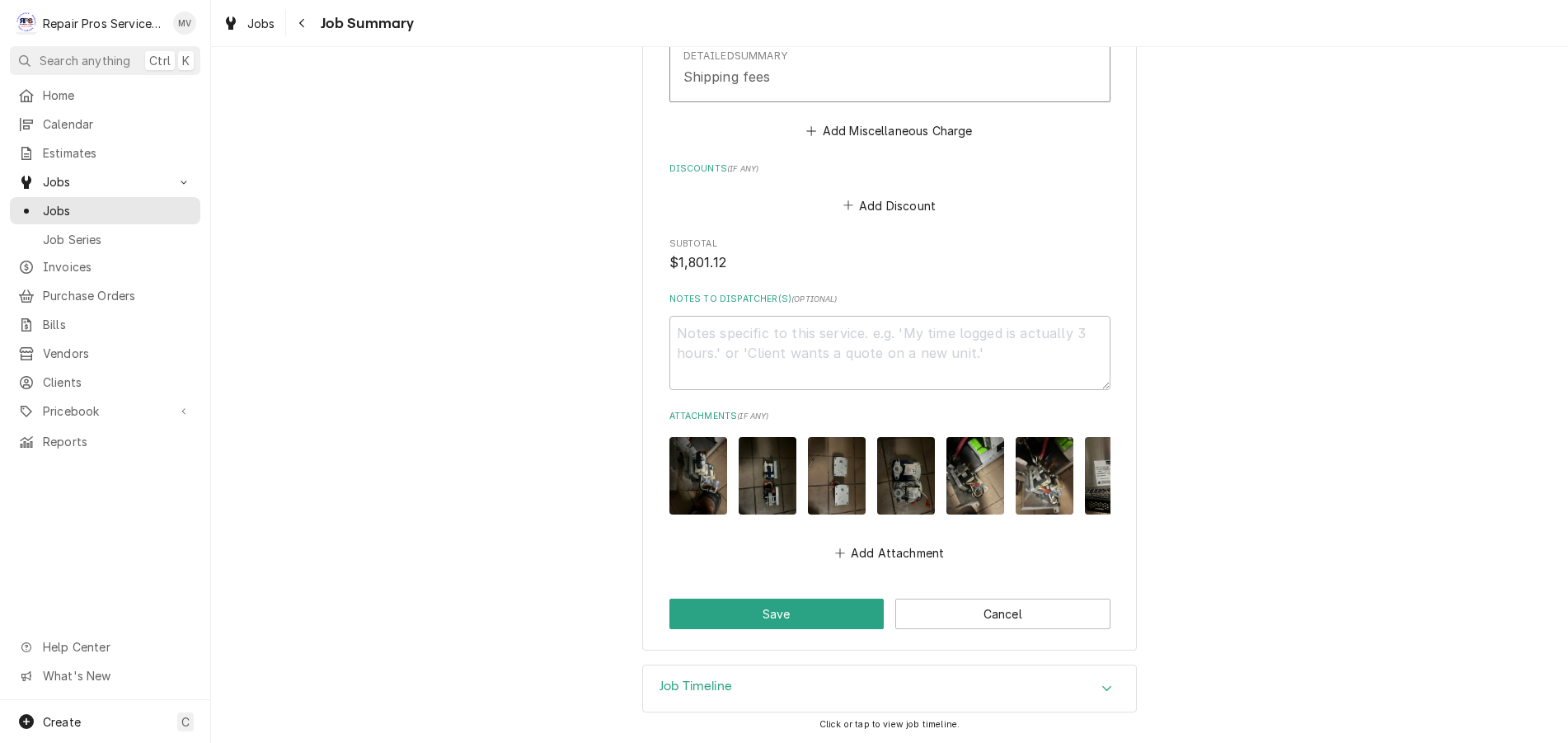
scroll to position [2913, 0]
click at [773, 606] on button "Save" at bounding box center [776, 614] width 215 height 31
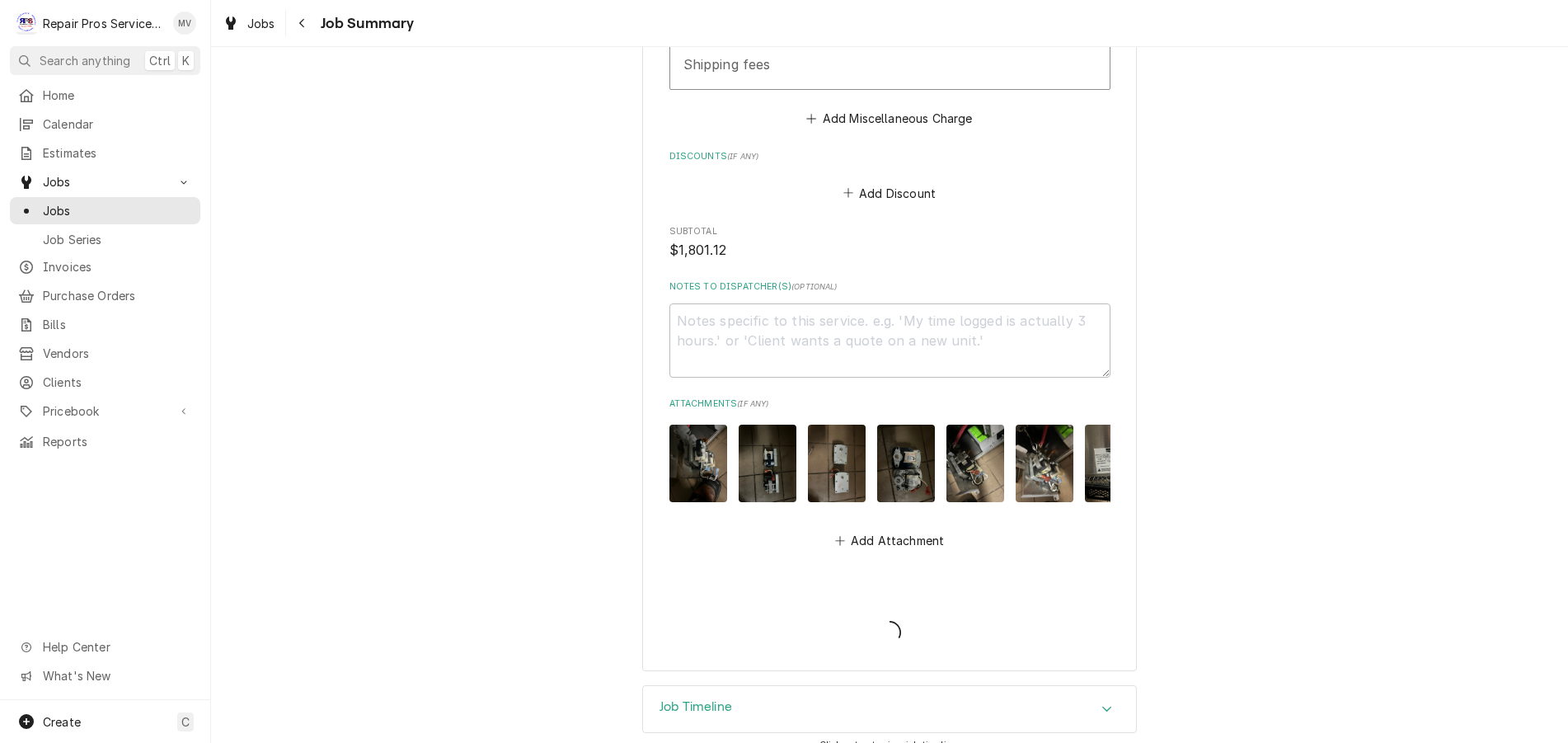
type textarea "x"
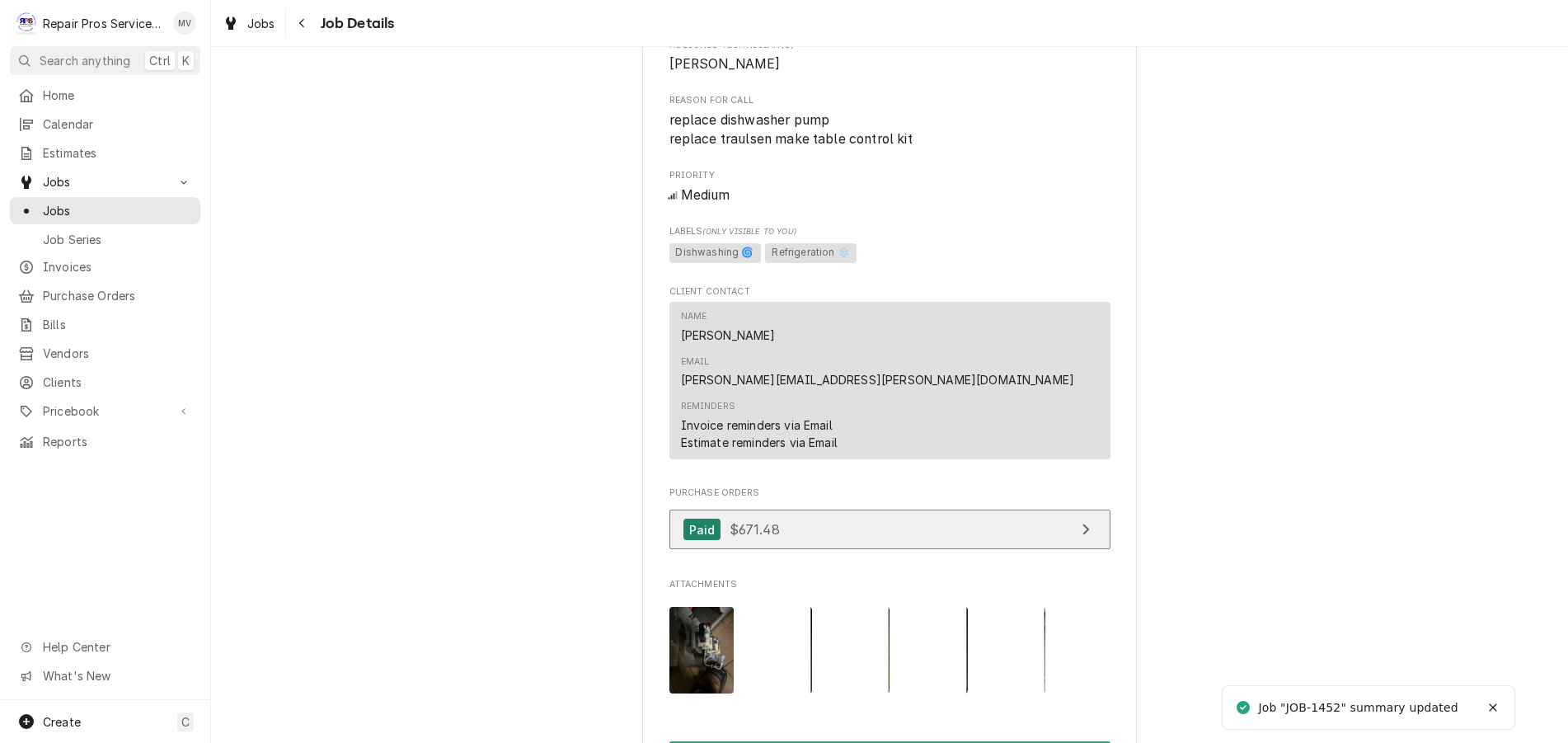
scroll to position [989, 0]
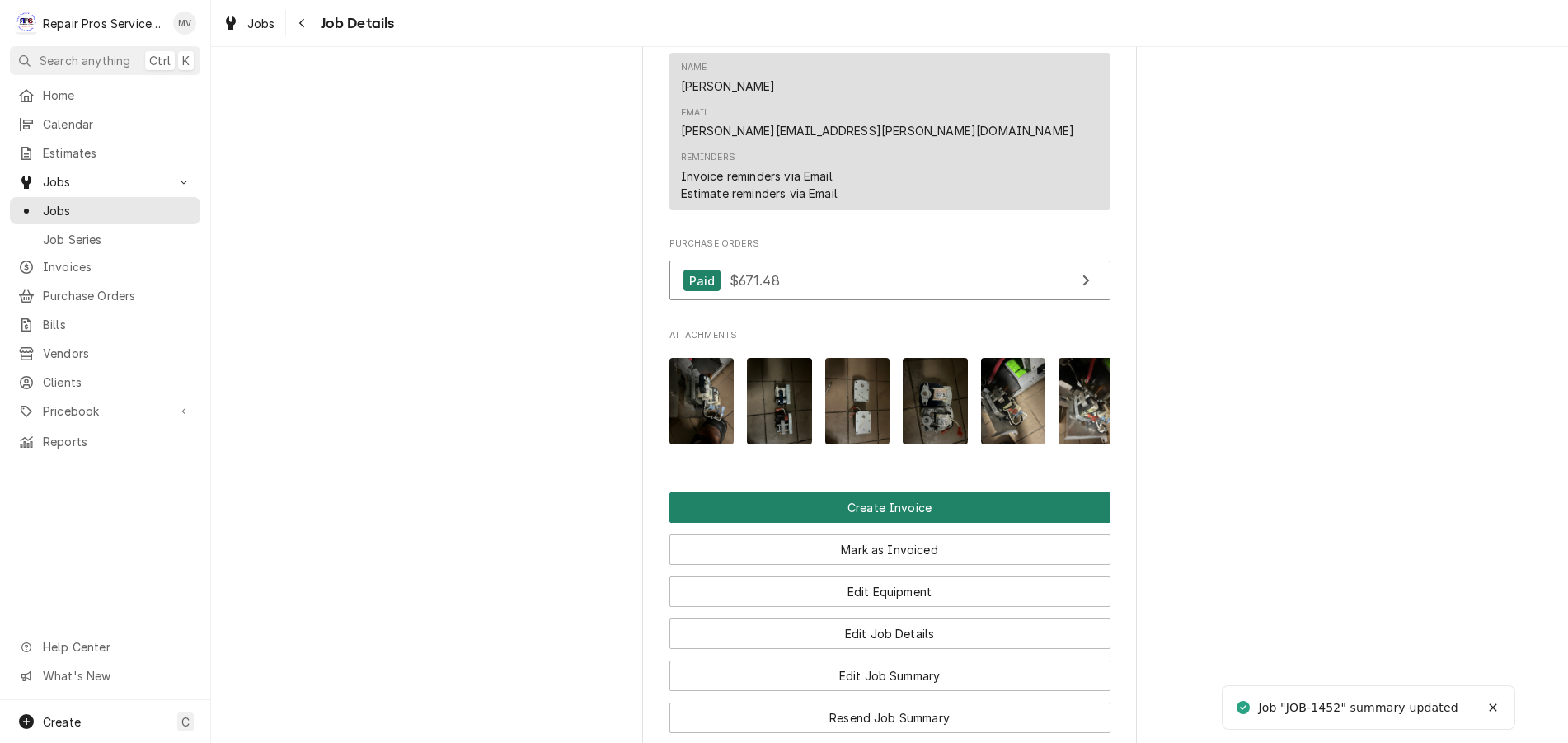
click at [875, 493] on button "Create Invoice" at bounding box center [890, 507] width 441 height 31
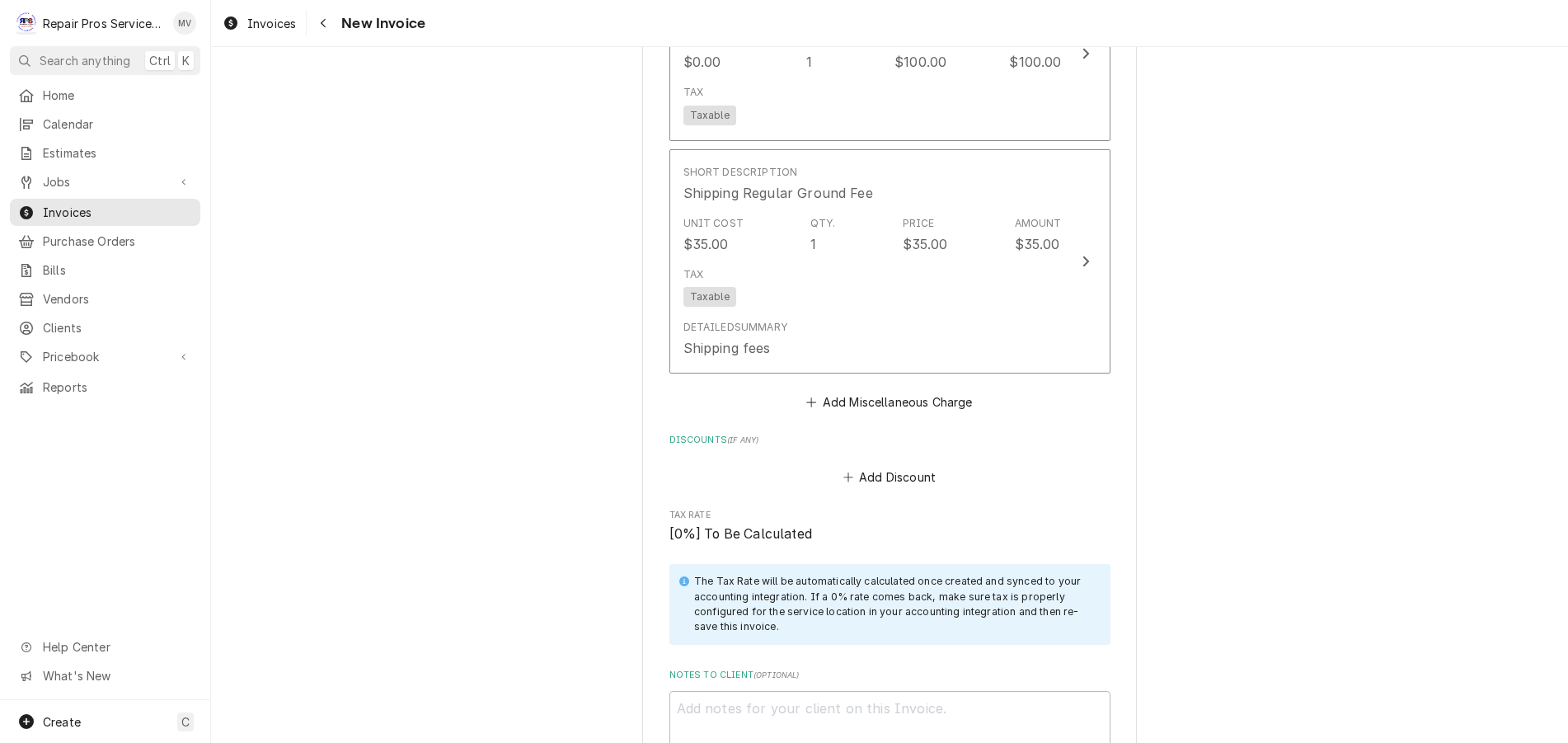
scroll to position [3990, 0]
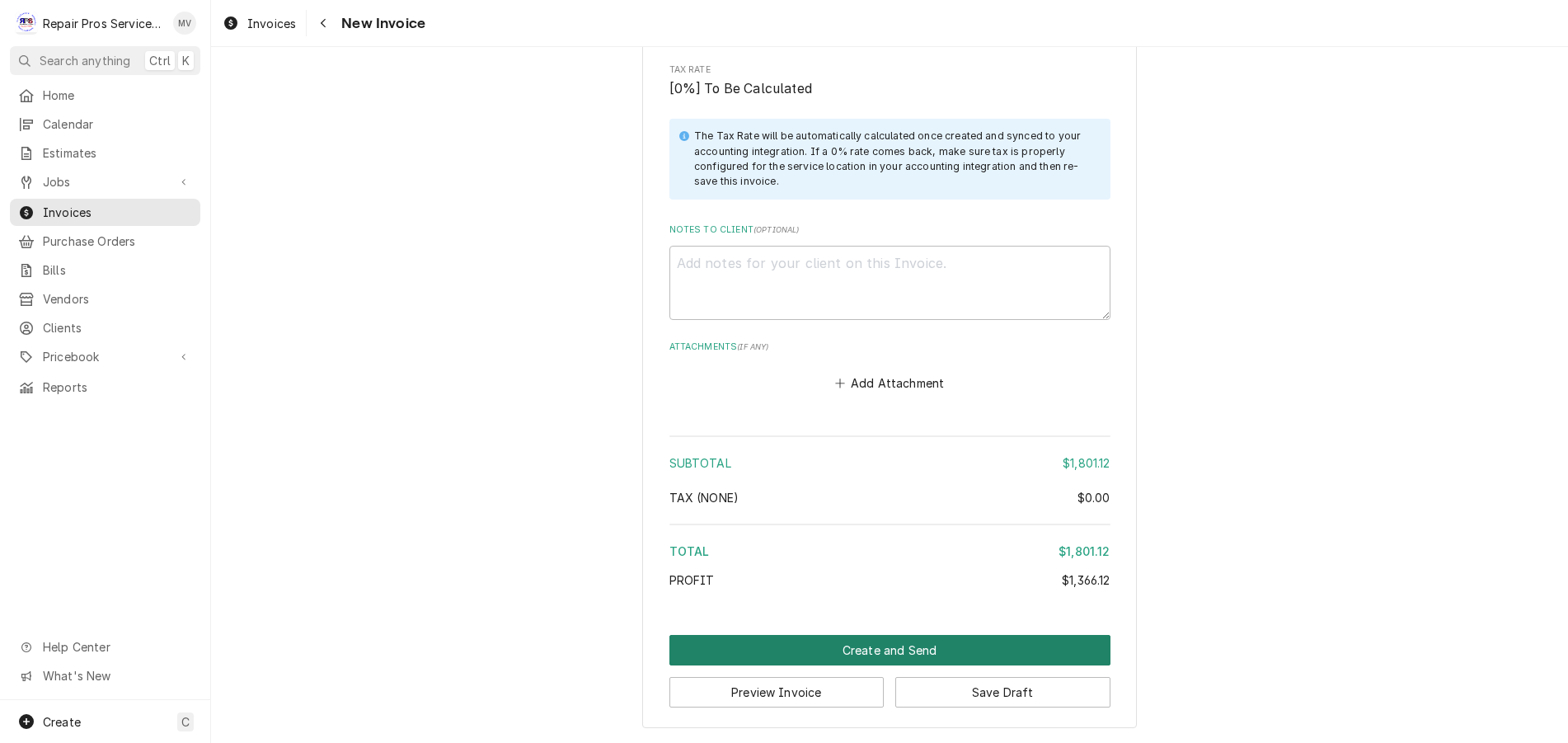
click at [869, 645] on button "Create and Send" at bounding box center [890, 651] width 441 height 31
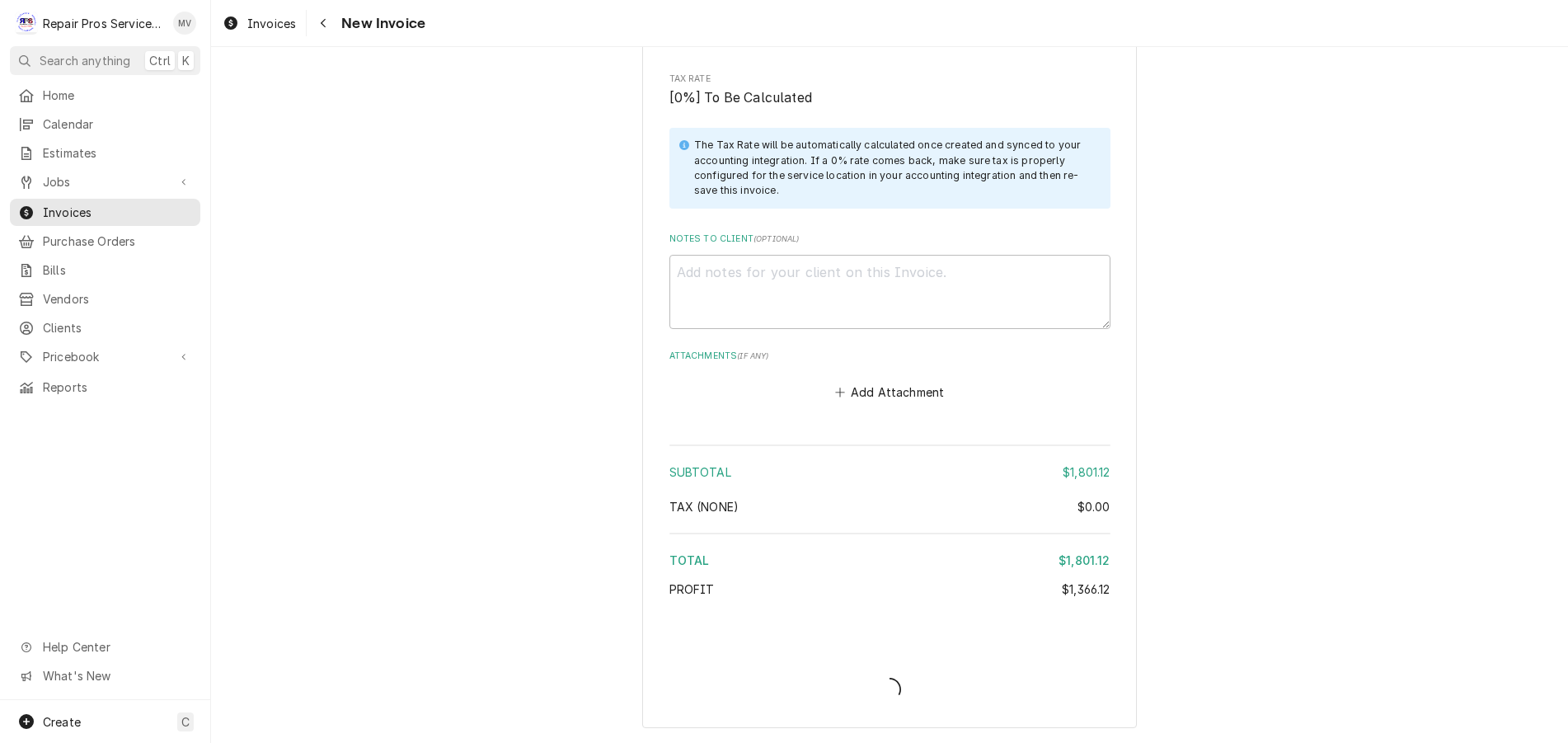
scroll to position [3981, 0]
type textarea "x"
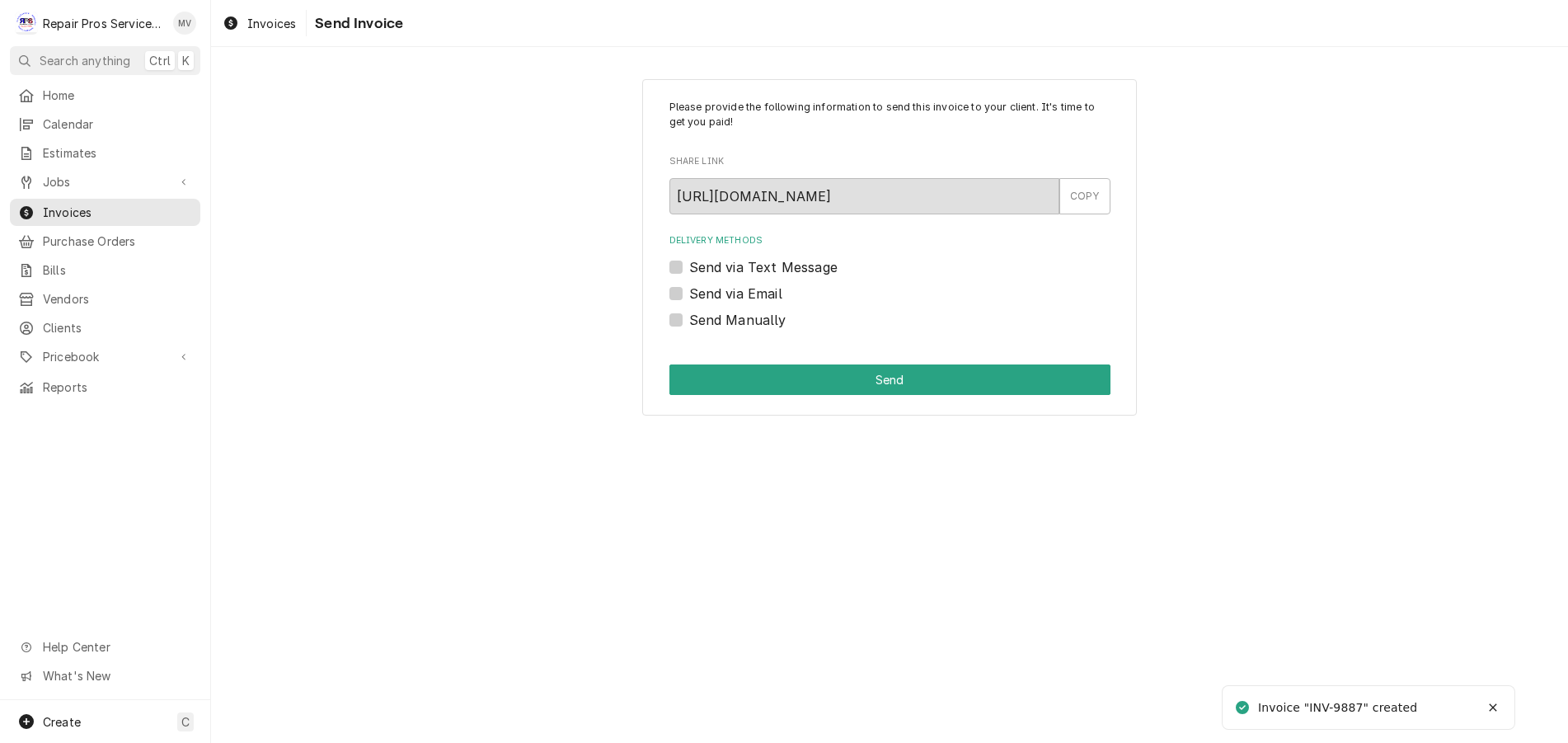
click at [760, 317] on label "Send Manually" at bounding box center [737, 320] width 97 height 20
click at [760, 317] on input "Send Manually" at bounding box center [909, 328] width 441 height 36
checkbox input "true"
click at [889, 372] on button "Send" at bounding box center [890, 380] width 441 height 31
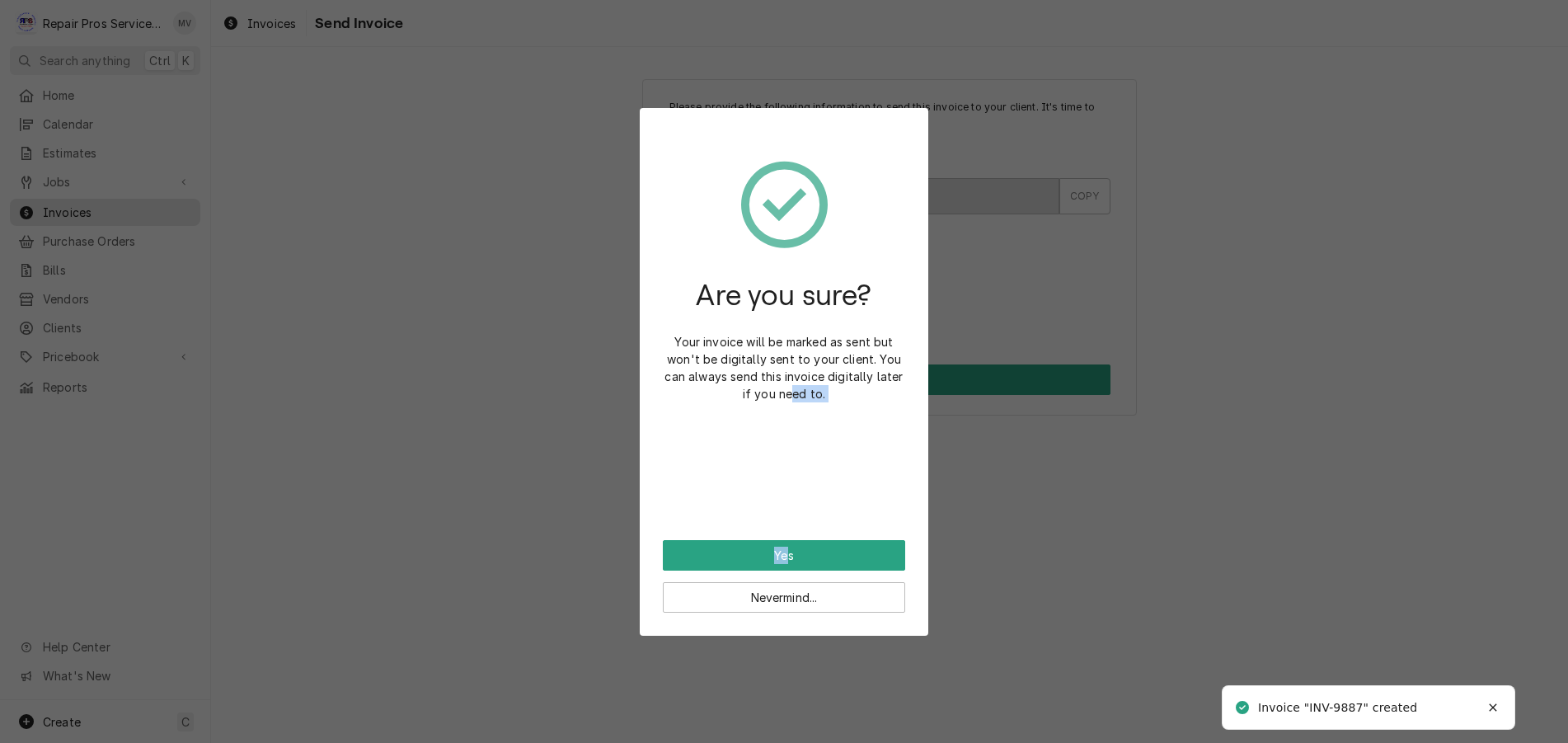
click at [789, 545] on div "Are you sure? Your invoice will be marked as sent but won't be digitally sent t…" at bounding box center [784, 372] width 288 height 527
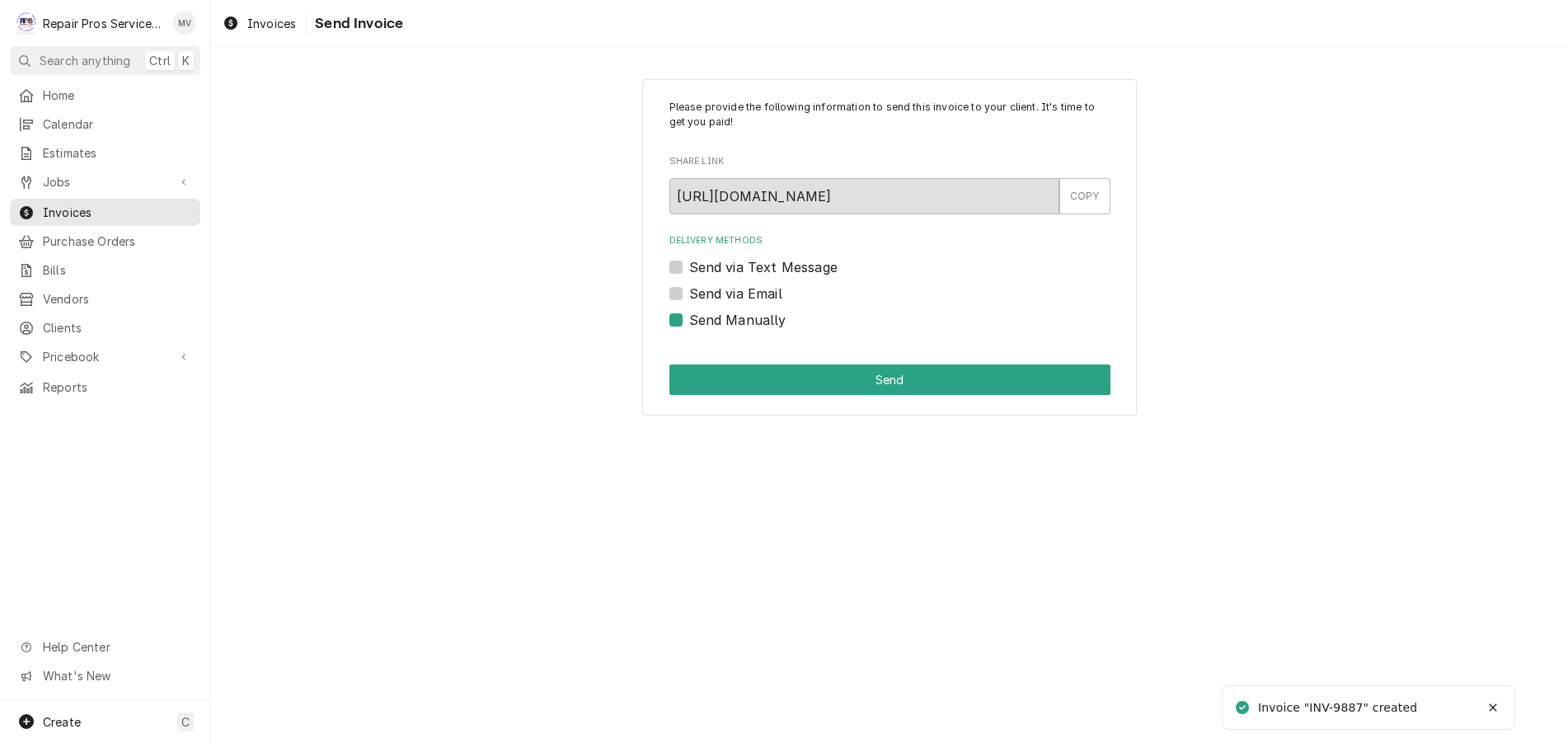
click at [789, 547] on div "Please provide the following information to send this invoice to your client. I…" at bounding box center [890, 395] width 1357 height 696
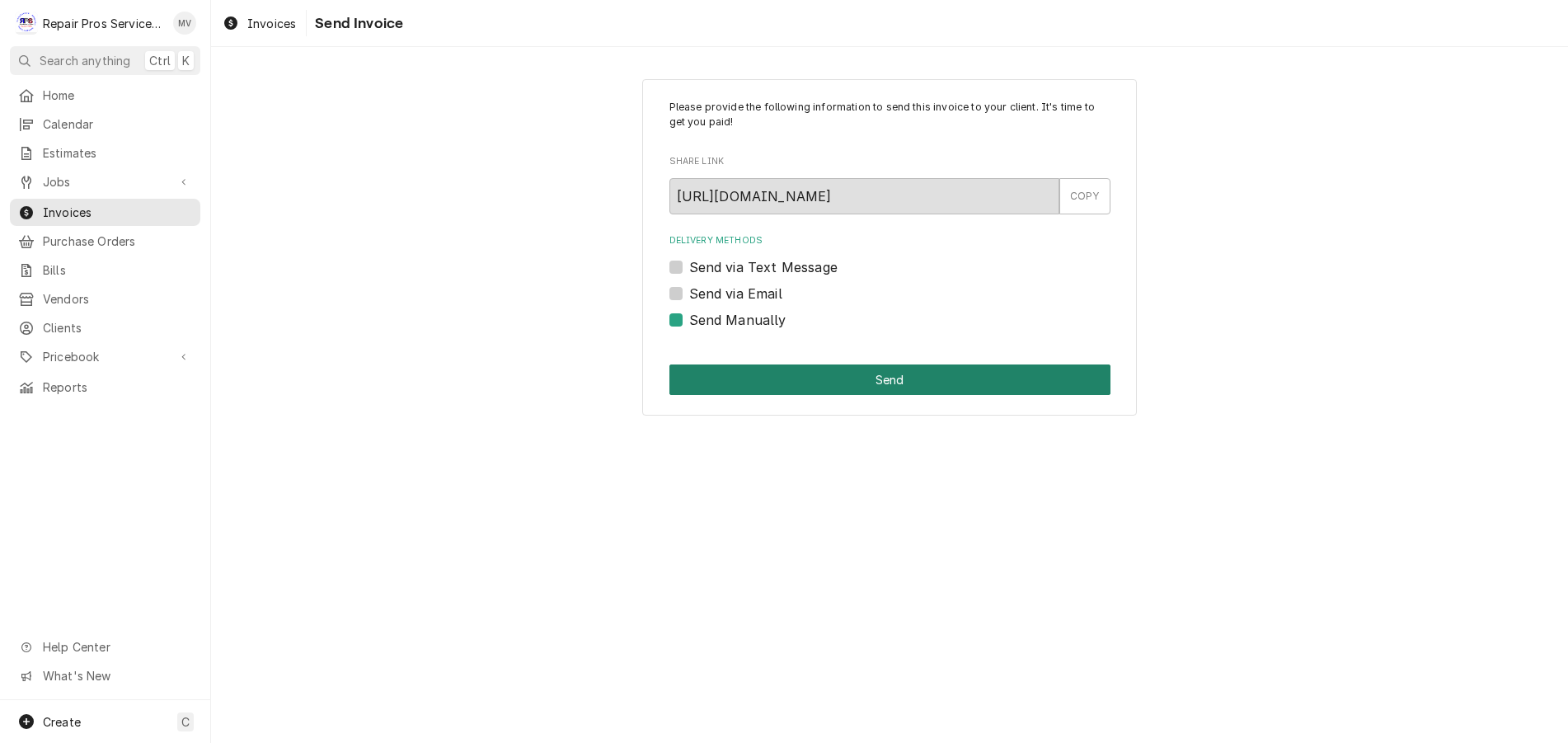
click at [867, 380] on button "Send" at bounding box center [890, 380] width 441 height 31
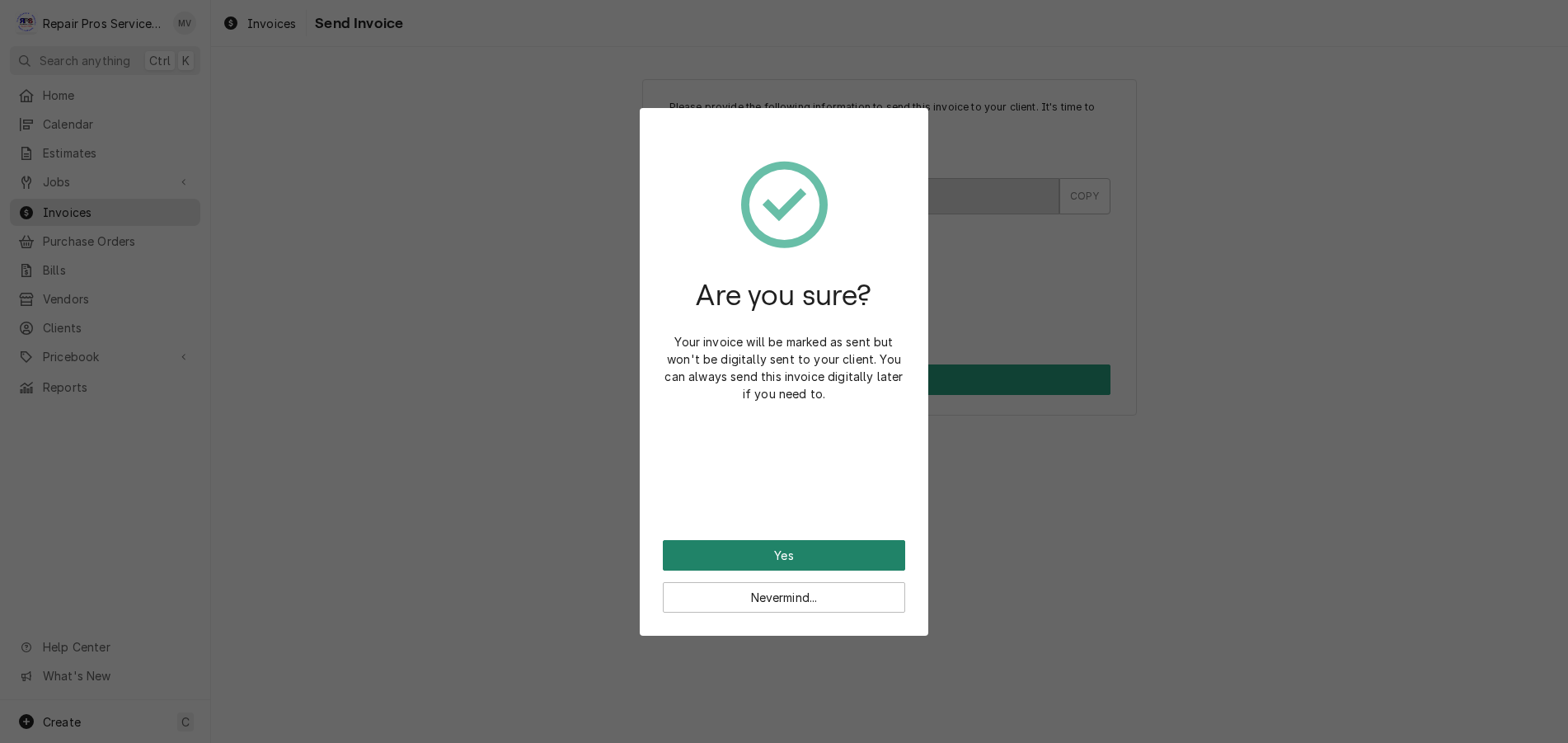
click at [781, 558] on button "Yes" at bounding box center [784, 555] width 243 height 31
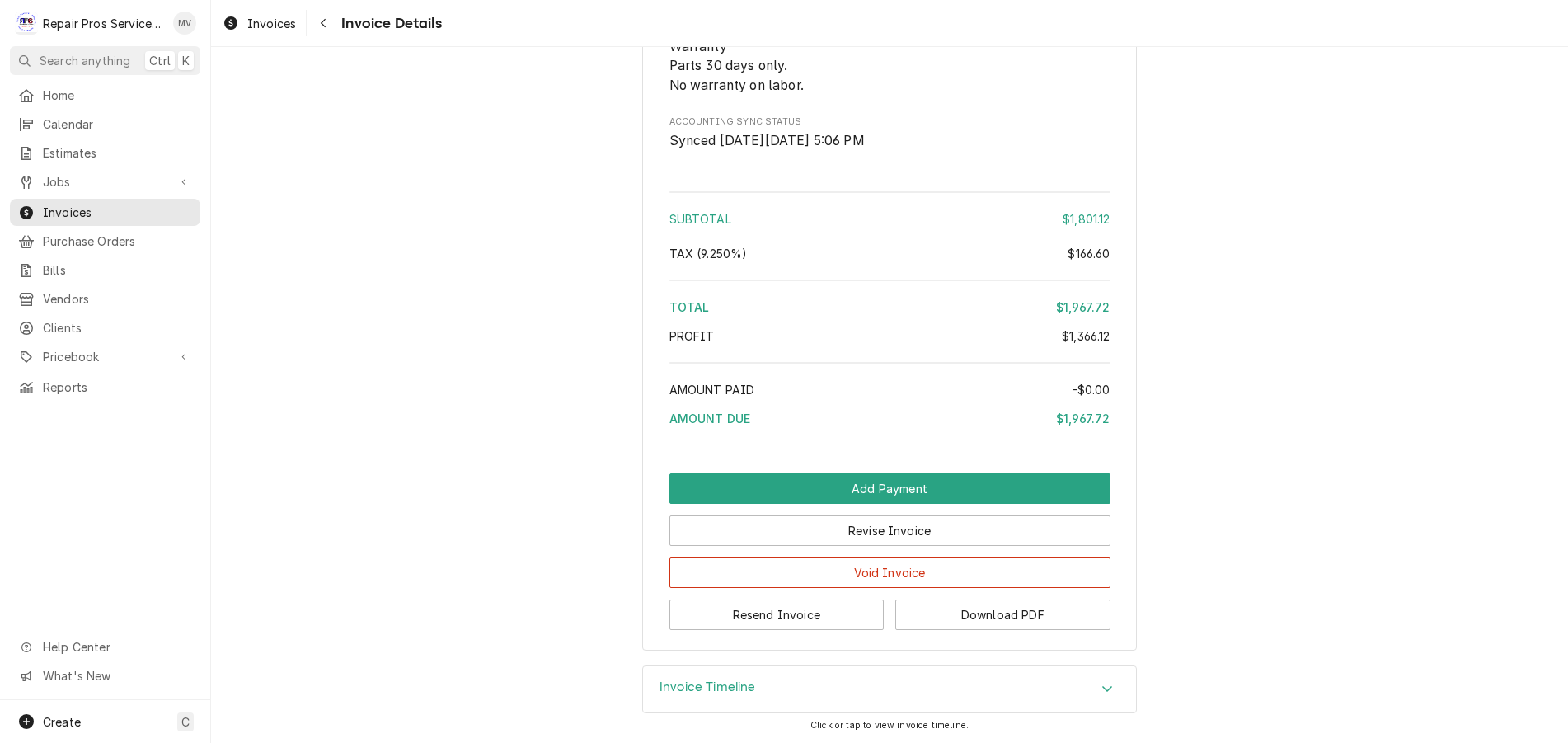
scroll to position [3734, 0]
click at [811, 614] on button "Resend Invoice" at bounding box center [776, 615] width 215 height 31
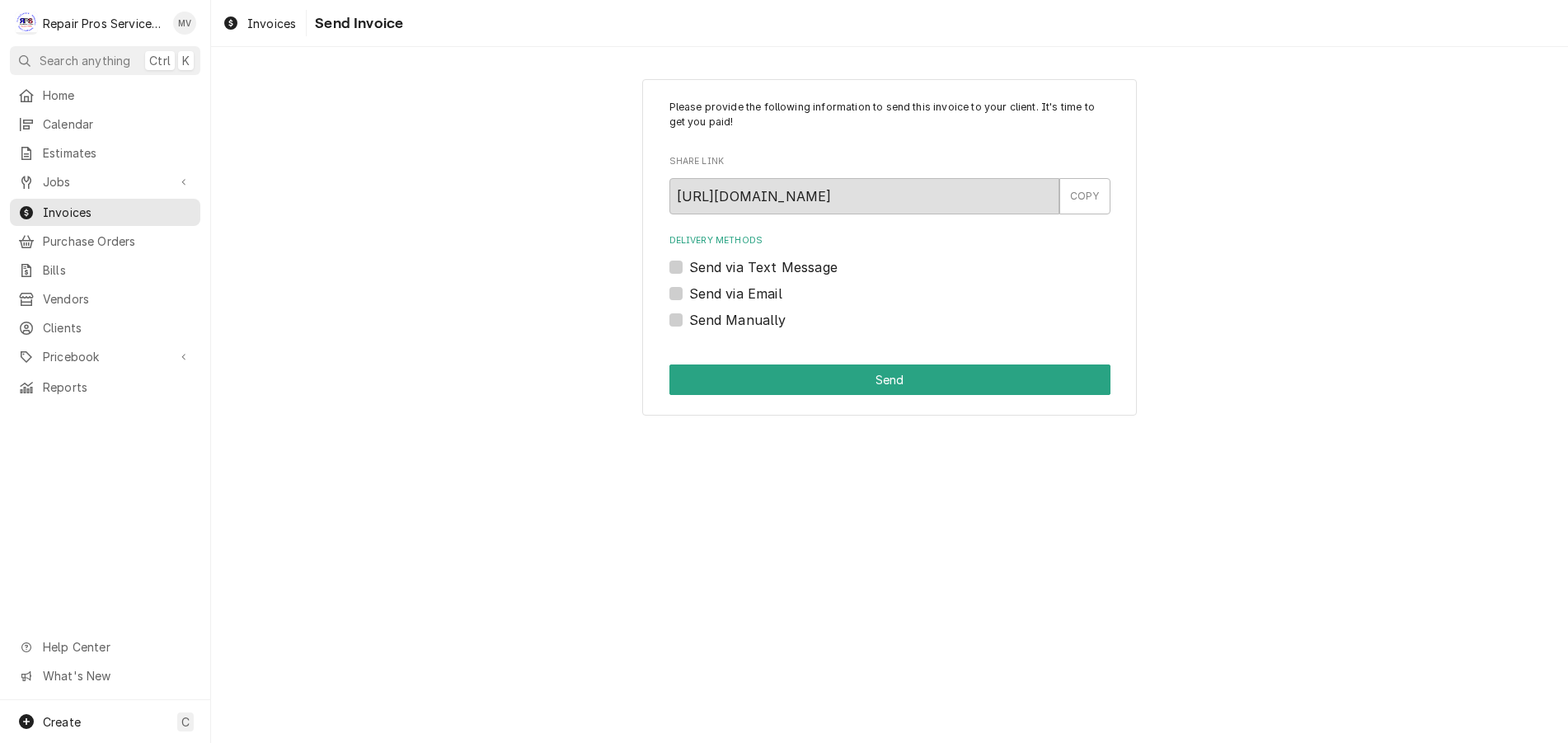
click at [737, 290] on label "Send via Email" at bounding box center [736, 294] width 93 height 20
click at [737, 290] on input "Send via Email" at bounding box center [909, 302] width 441 height 36
checkbox input "true"
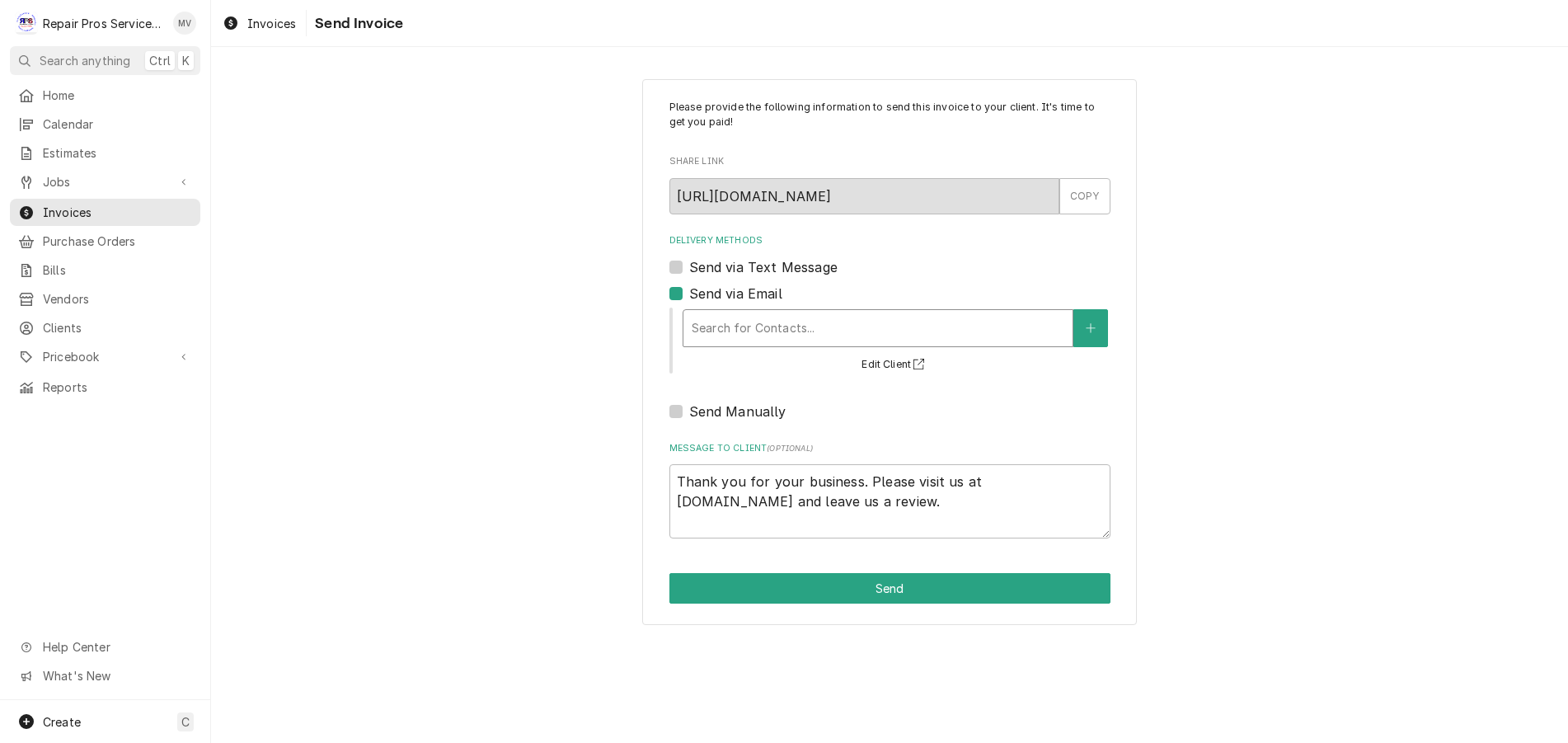
click at [794, 322] on div "Delivery Methods" at bounding box center [877, 328] width 372 height 30
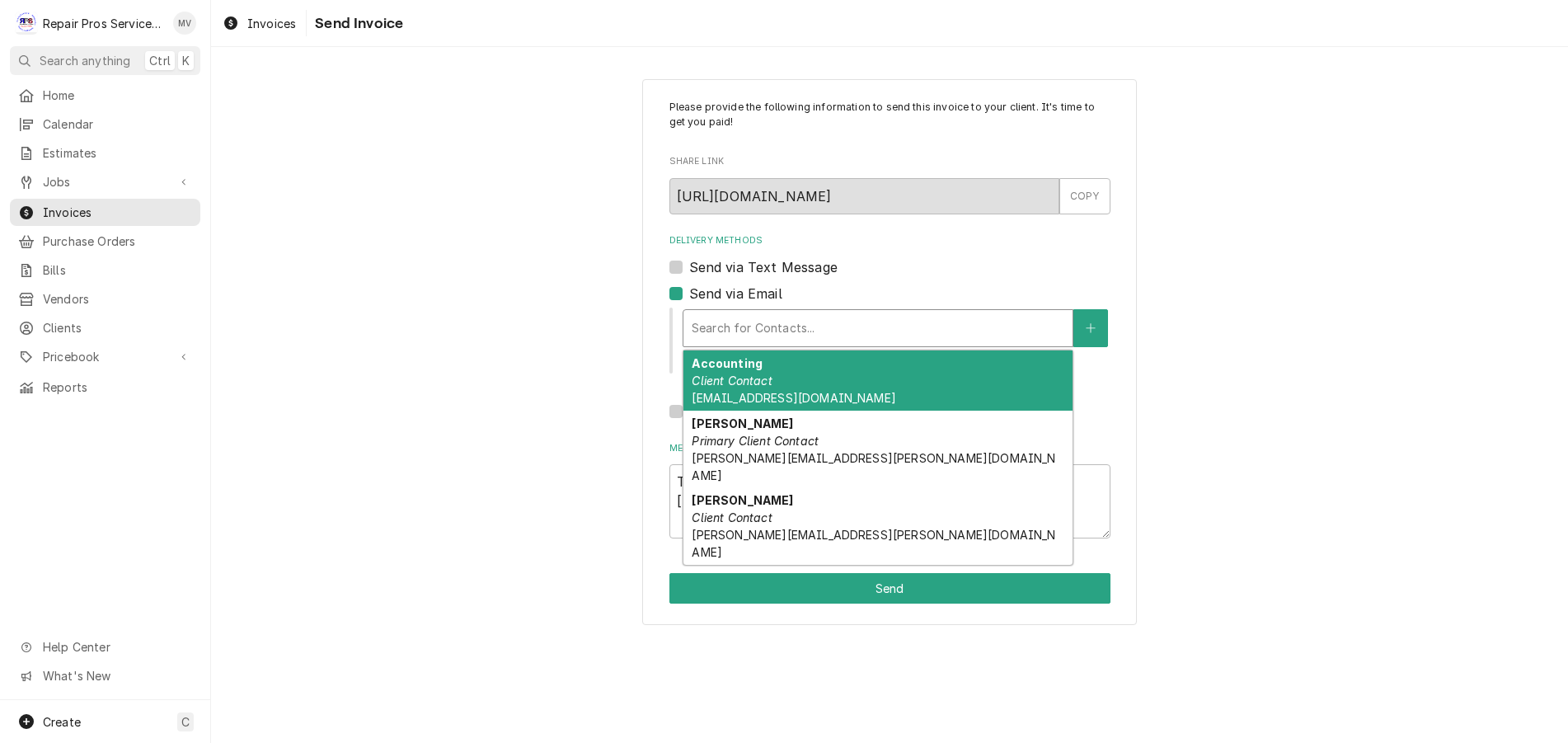
click at [774, 381] on div "Accounting Client Contact [EMAIL_ADDRESS][DOMAIN_NAME]" at bounding box center [877, 381] width 389 height 60
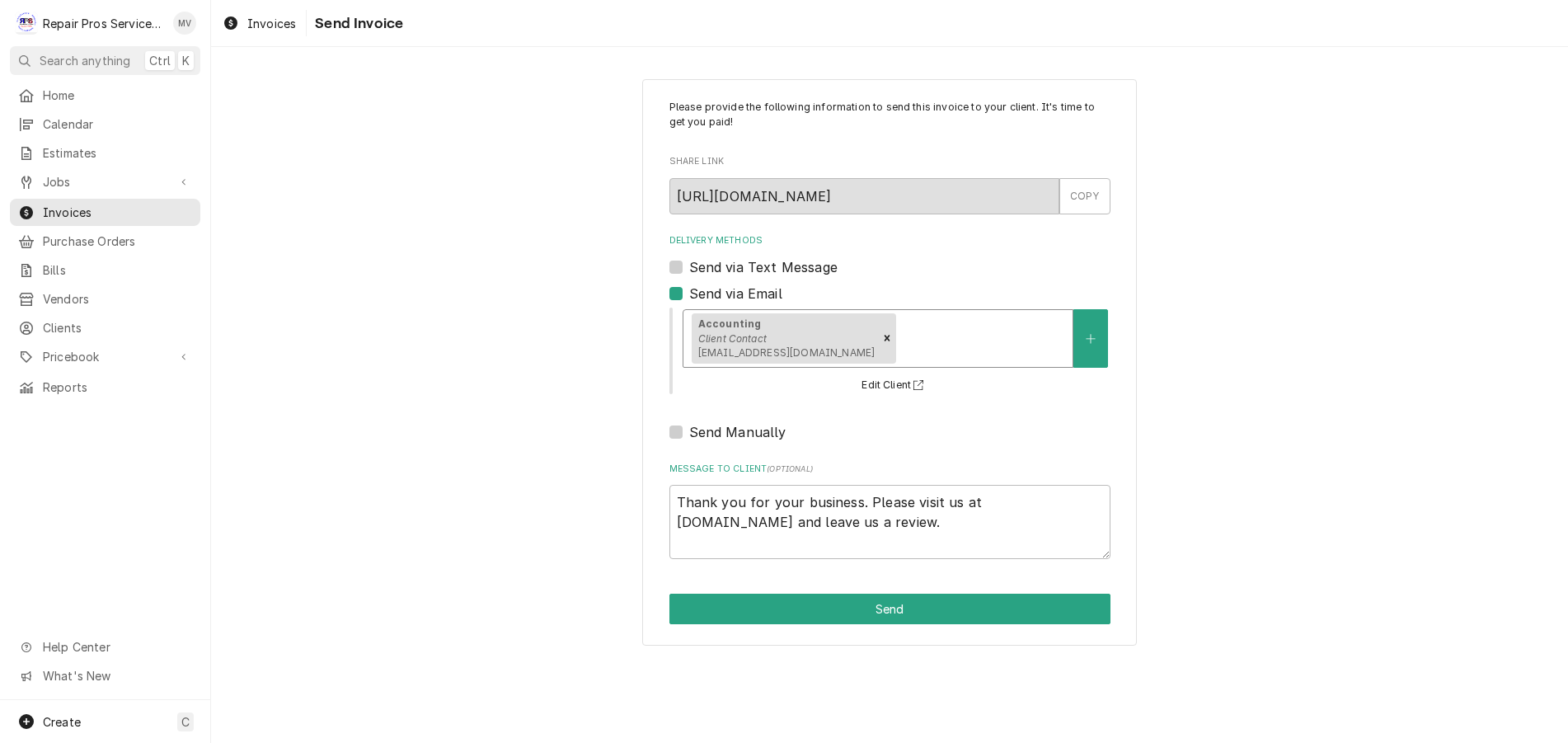
click at [956, 339] on div "Delivery Methods" at bounding box center [982, 338] width 165 height 30
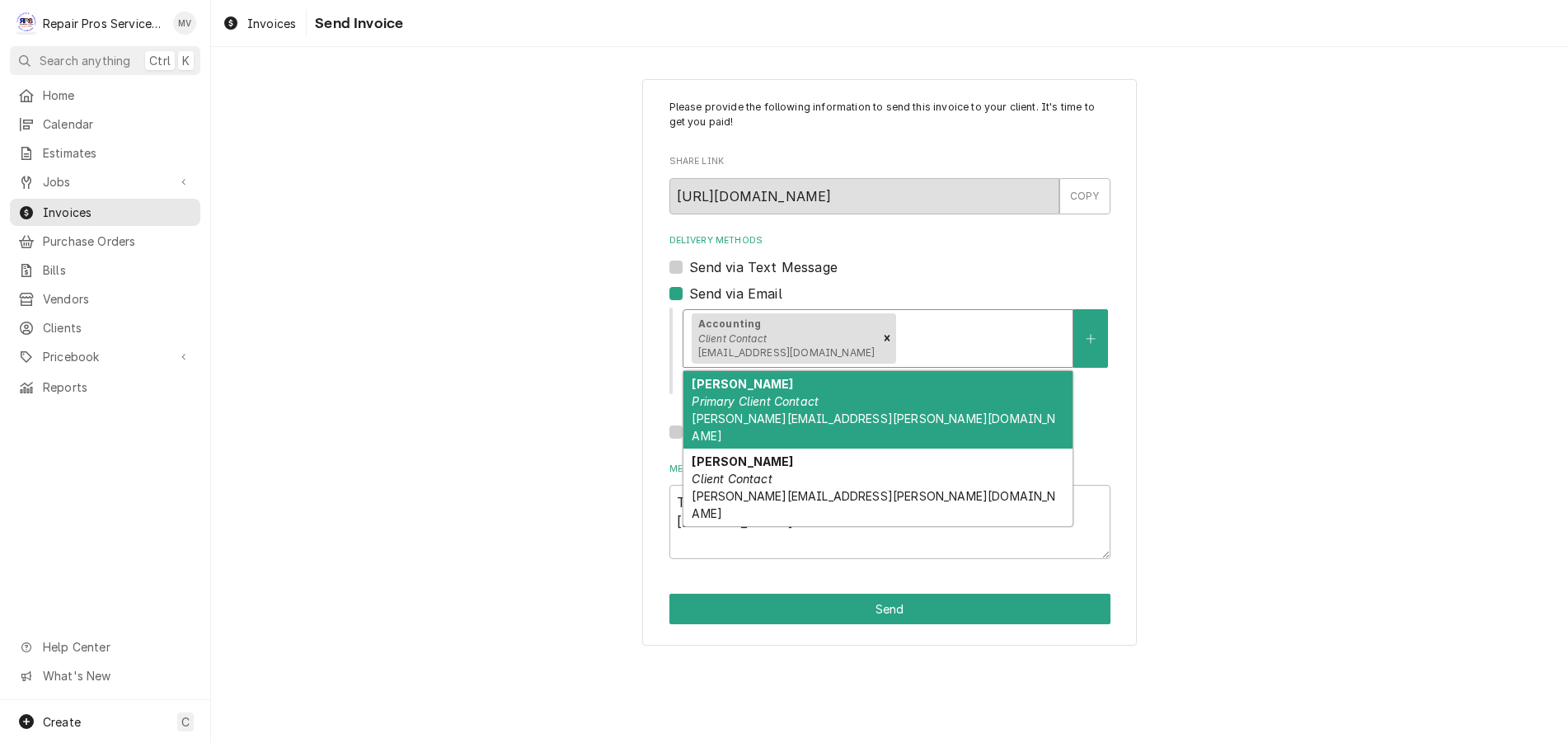
click at [769, 408] on em "Primary Client Contact" at bounding box center [755, 400] width 127 height 14
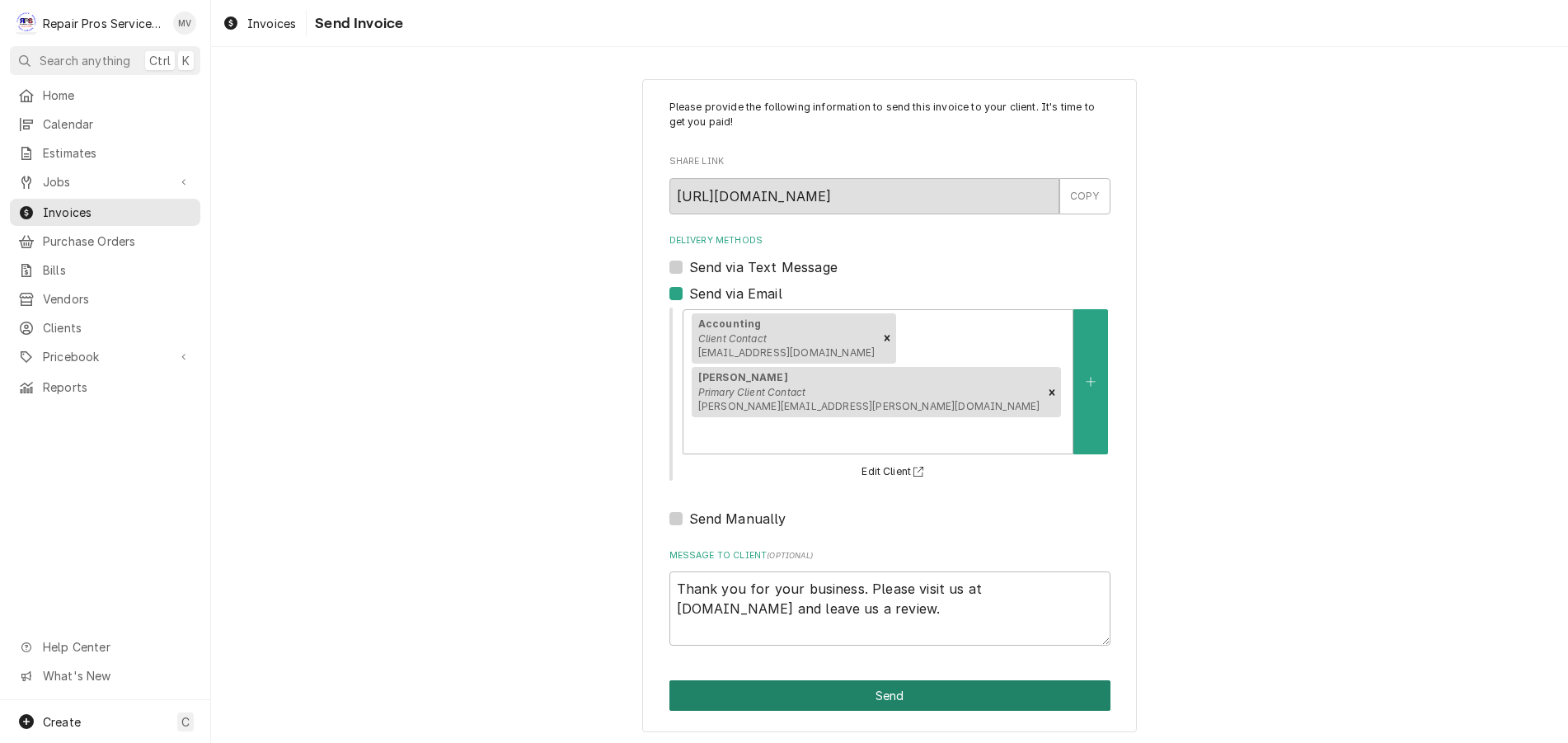
click at [883, 680] on button "Send" at bounding box center [890, 696] width 441 height 31
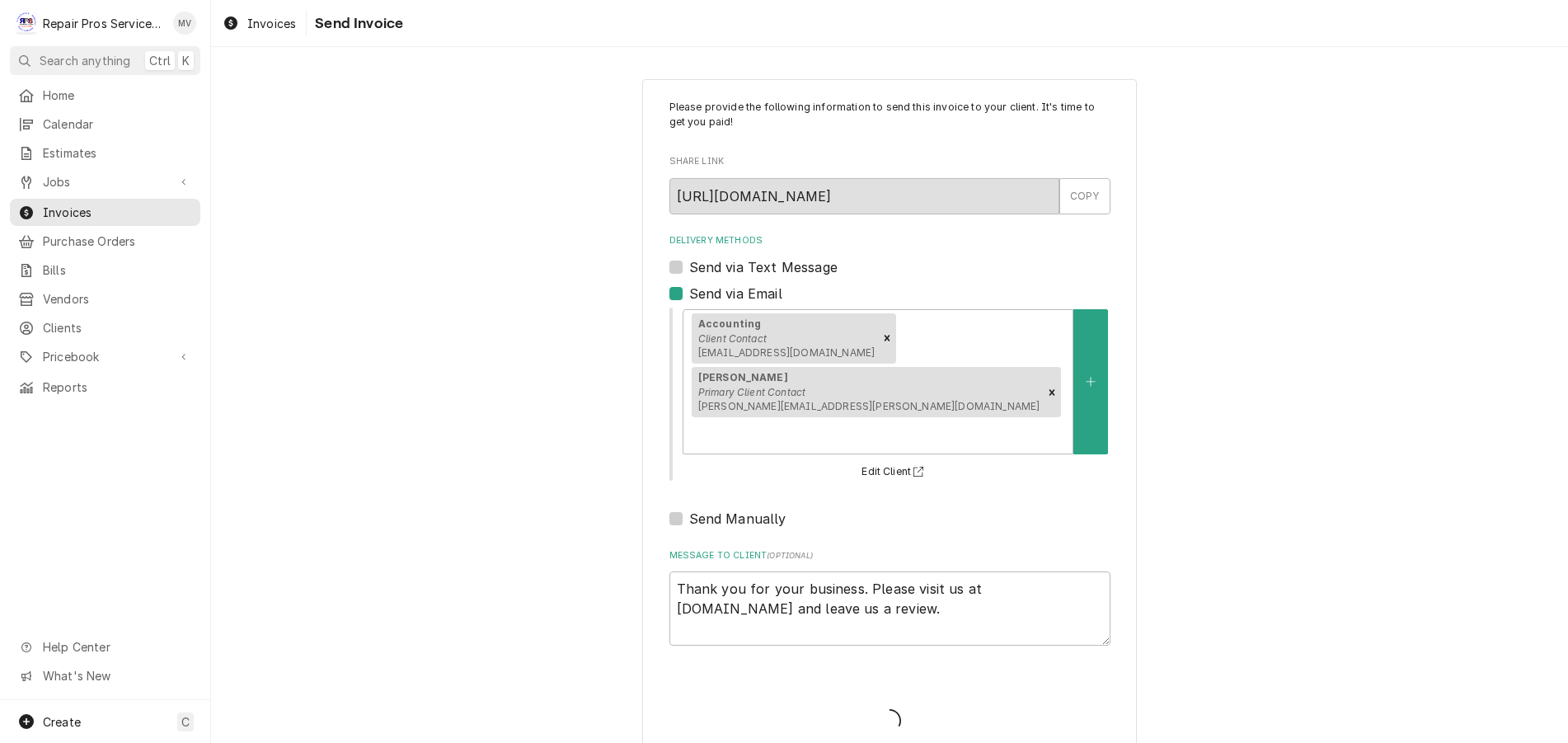
type textarea "x"
